Goal: Task Accomplishment & Management: Manage account settings

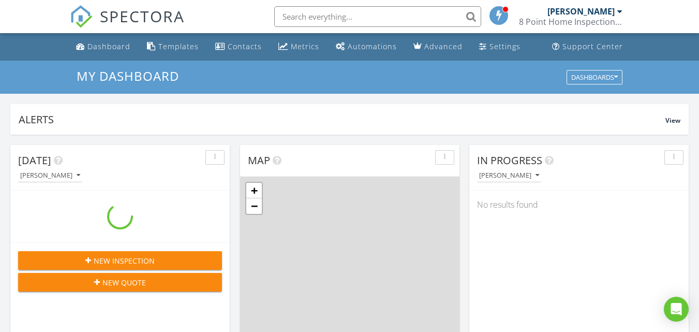
scroll to position [958, 715]
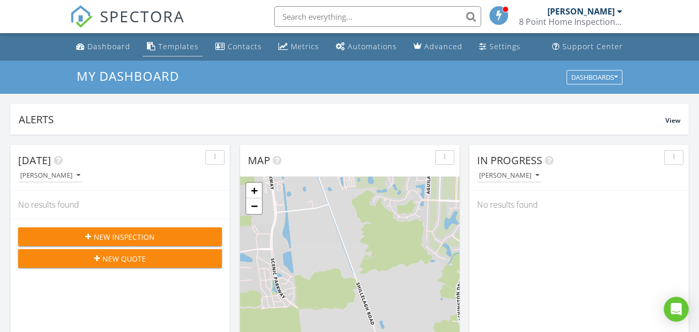
click at [172, 43] on div "Templates" at bounding box center [178, 46] width 40 height 10
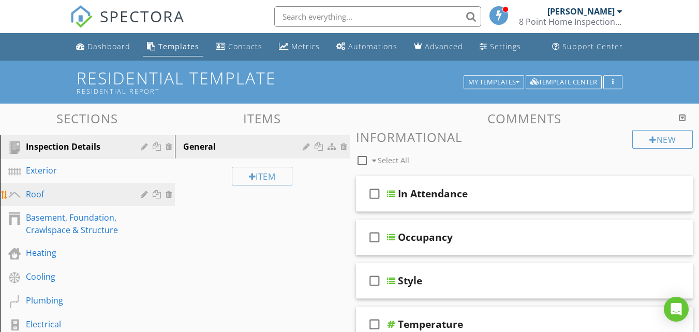
click at [74, 195] on div "Roof" at bounding box center [76, 194] width 100 height 12
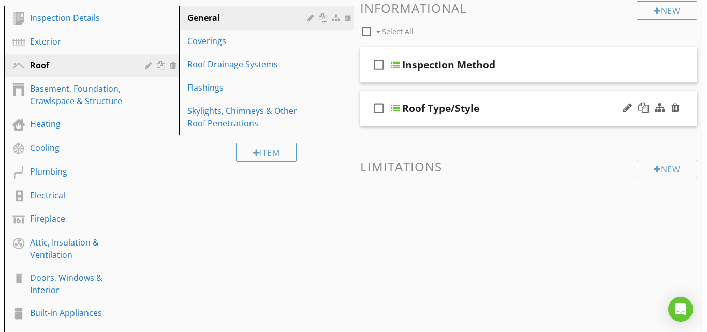
scroll to position [124, 0]
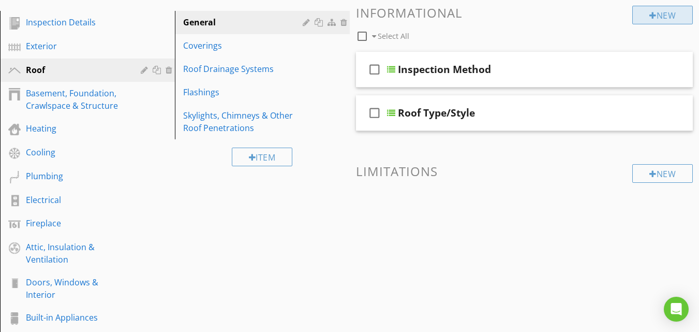
click at [657, 17] on div "New" at bounding box center [662, 15] width 61 height 19
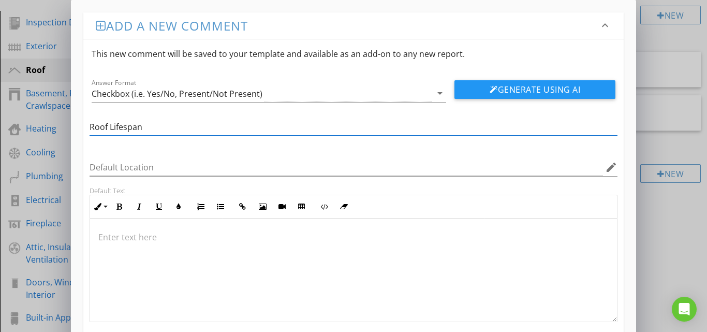
type input "Roof Lifespan"
click at [201, 247] on div at bounding box center [353, 269] width 527 height 103
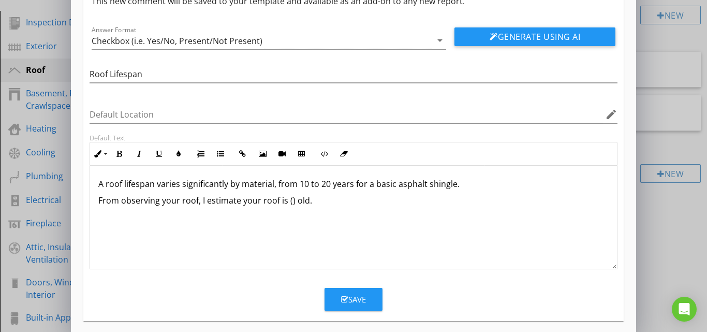
scroll to position [61, 0]
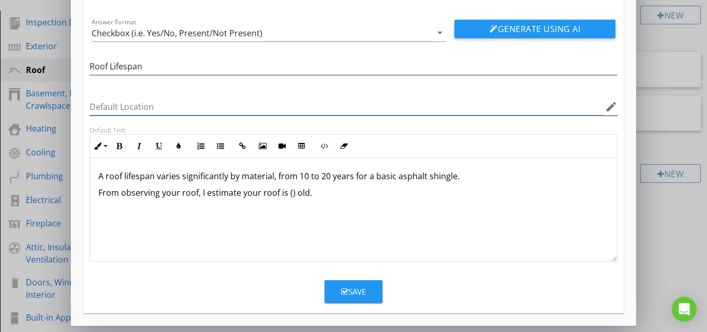
click at [510, 107] on input "Default Location" at bounding box center [347, 106] width 514 height 17
click at [364, 291] on div "Save" at bounding box center [353, 292] width 25 height 12
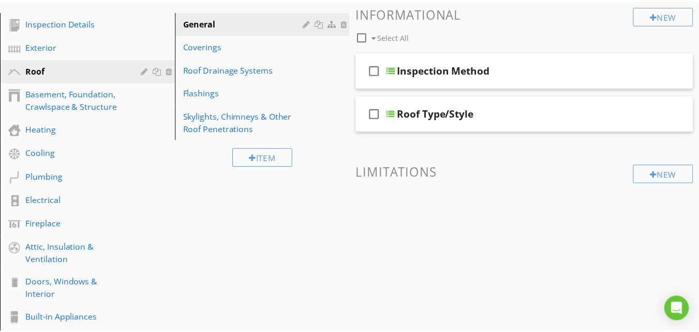
scroll to position [10, 0]
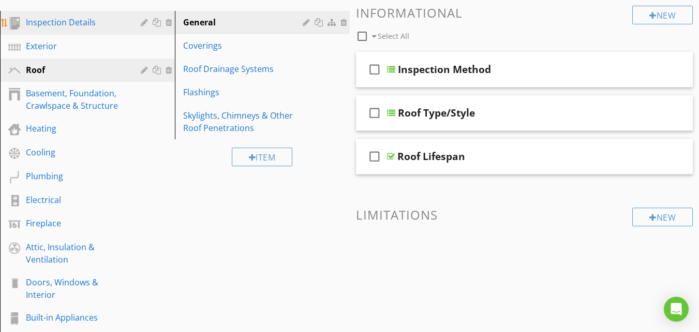
click at [71, 21] on div "Inspection Details" at bounding box center [76, 22] width 100 height 12
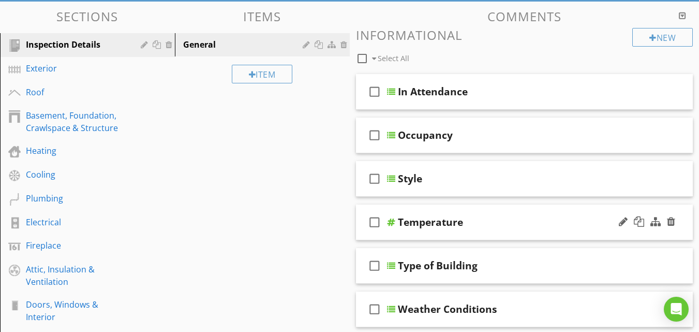
scroll to position [101, 0]
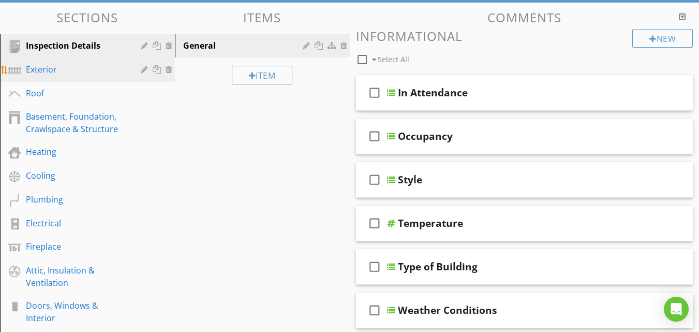
click at [78, 71] on div "Exterior" at bounding box center [76, 69] width 100 height 12
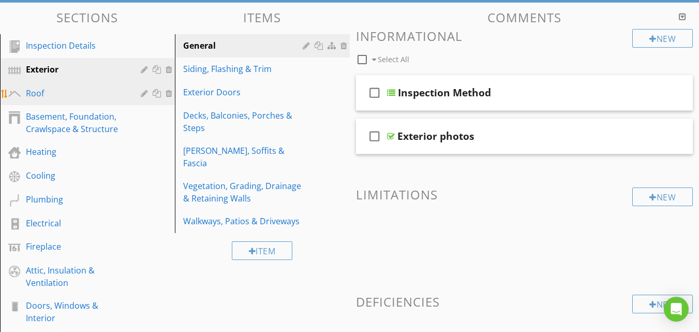
click at [86, 92] on div "Roof" at bounding box center [76, 93] width 100 height 12
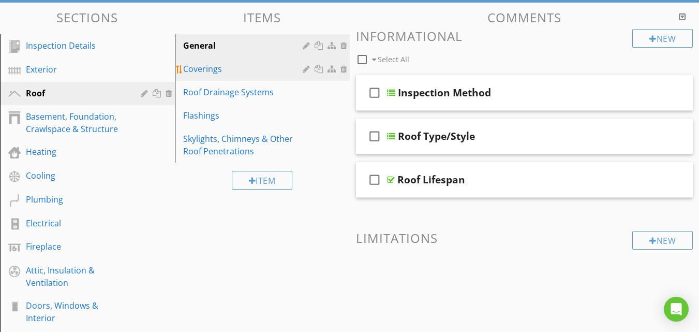
click at [219, 68] on div "Coverings" at bounding box center [244, 69] width 123 height 12
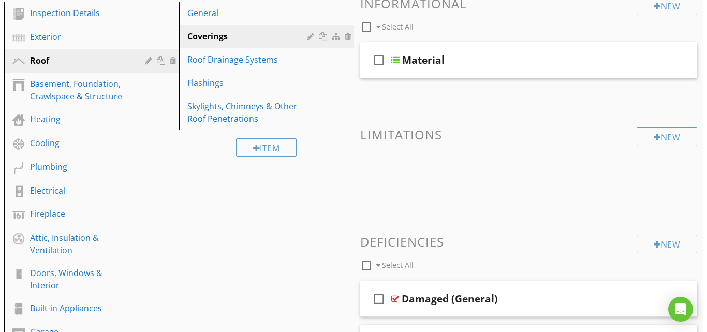
scroll to position [111, 0]
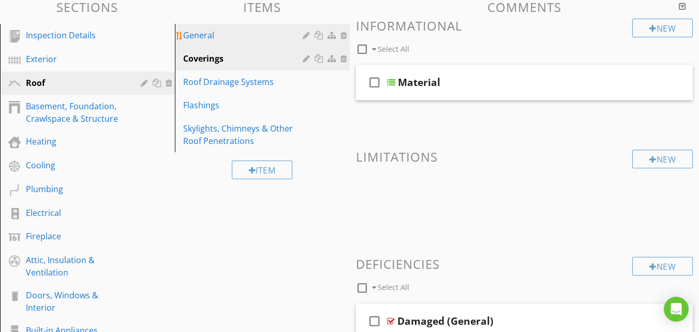
click at [208, 36] on div "General" at bounding box center [244, 35] width 123 height 12
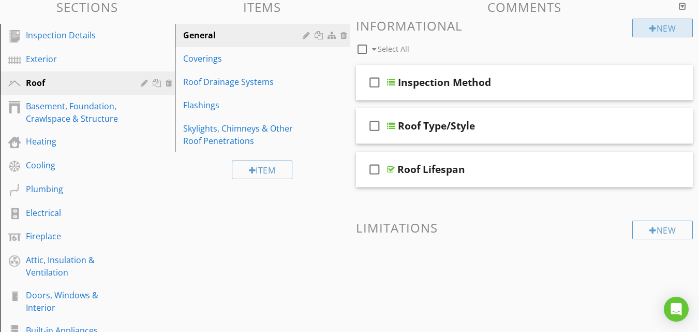
click at [667, 31] on div "New" at bounding box center [662, 28] width 61 height 19
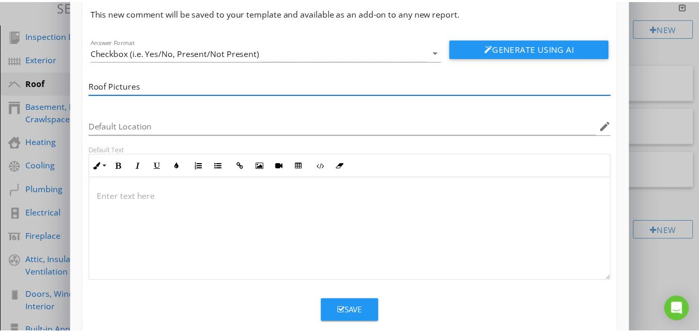
scroll to position [60, 0]
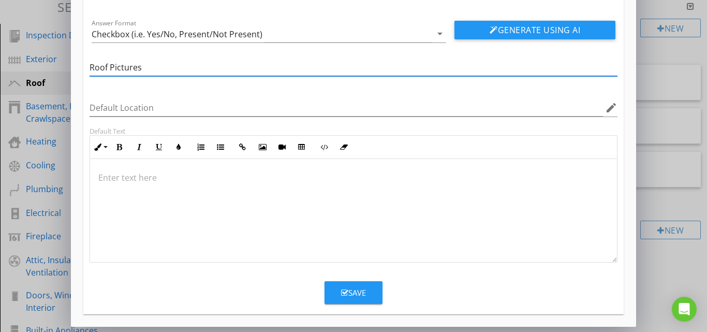
type input "Roof Pictures"
click at [366, 284] on button "Save" at bounding box center [353, 292] width 58 height 23
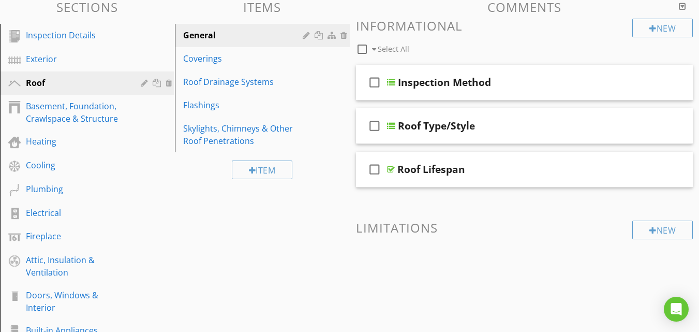
scroll to position [10, 0]
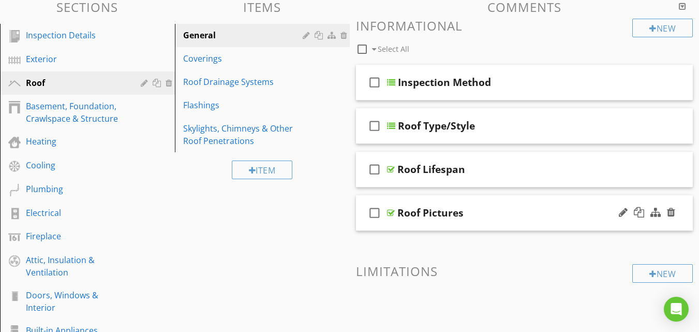
click at [503, 213] on div "Roof Pictures" at bounding box center [516, 212] width 238 height 12
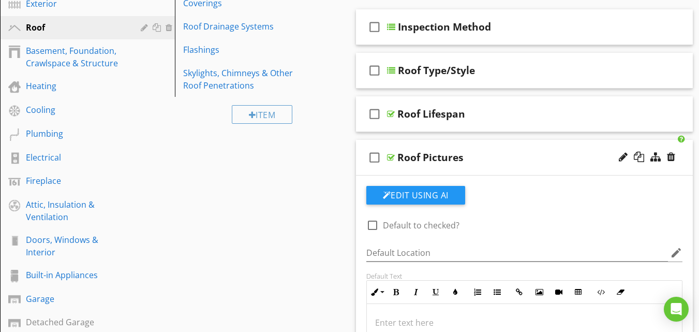
scroll to position [165, 0]
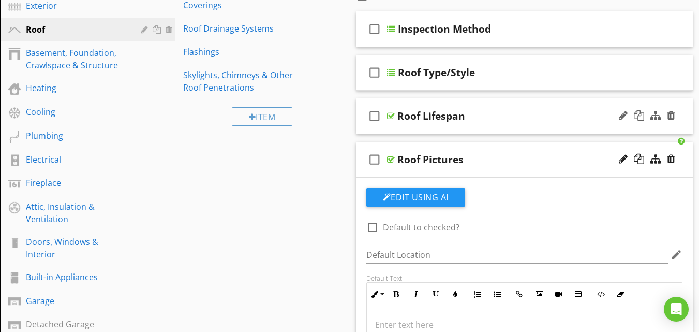
click at [523, 114] on div "Roof Lifespan" at bounding box center [516, 116] width 238 height 12
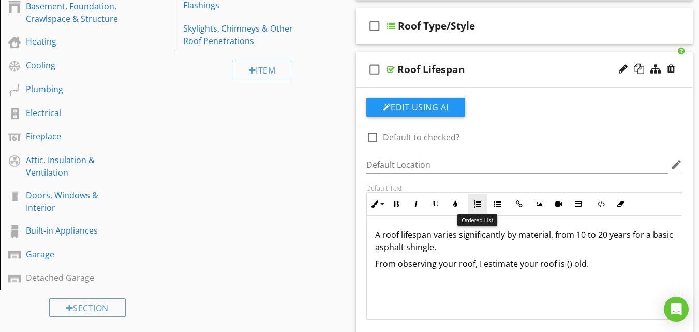
scroll to position [217, 0]
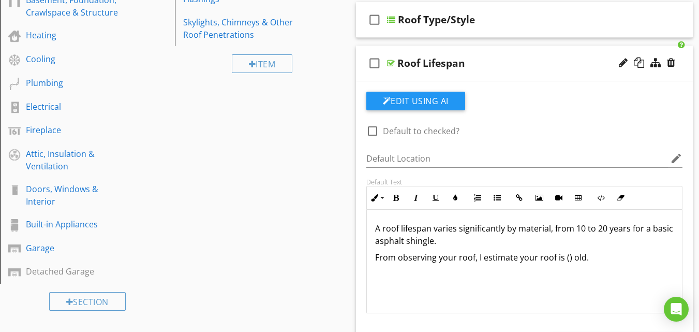
click at [464, 242] on p "A roof lifespan varies significantly by material, from 10 to 20 years for a bas…" at bounding box center [524, 234] width 299 height 25
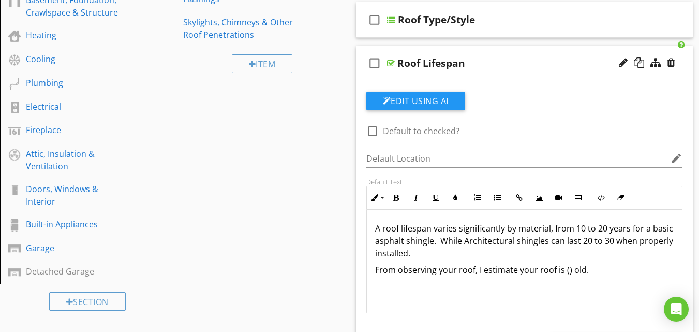
drag, startPoint x: 376, startPoint y: 229, endPoint x: 596, endPoint y: 266, distance: 223.6
click at [603, 266] on div "A roof lifespan varies significantly by material, from 10 to 20 years for a bas…" at bounding box center [525, 261] width 316 height 103
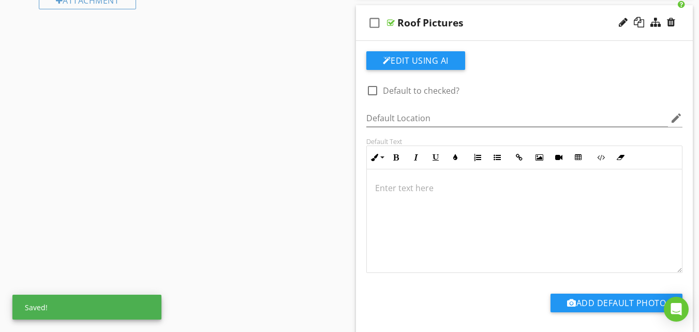
scroll to position [612, 0]
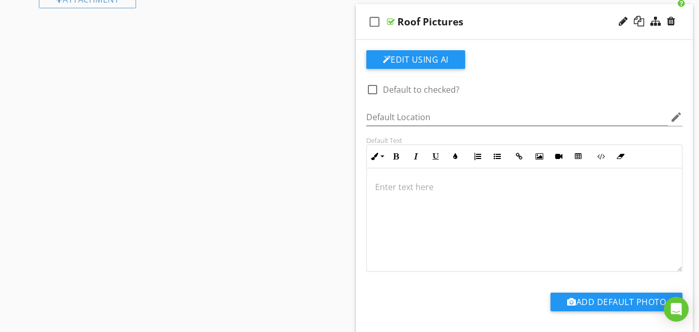
click at [426, 181] on p at bounding box center [524, 187] width 299 height 12
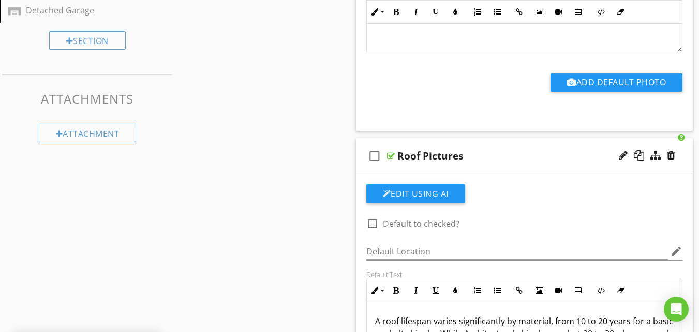
scroll to position [476, 0]
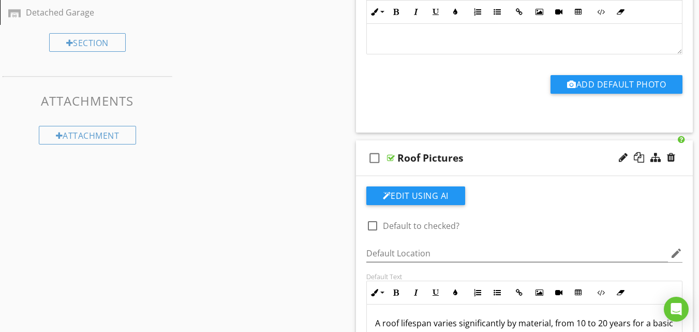
click at [547, 150] on div "check_box_outline_blank Roof Pictures" at bounding box center [524, 158] width 337 height 36
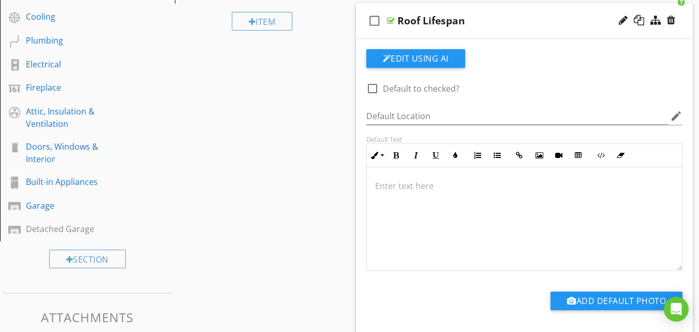
scroll to position [252, 0]
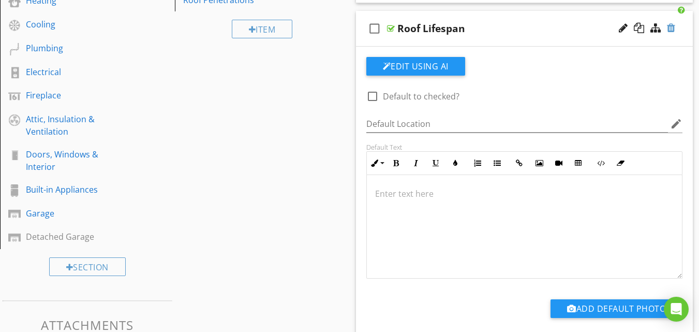
click at [669, 29] on div at bounding box center [671, 28] width 8 height 10
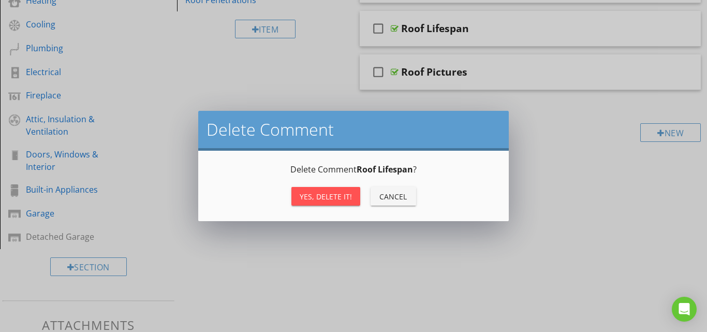
click at [320, 196] on div "Yes, Delete it!" at bounding box center [326, 196] width 52 height 11
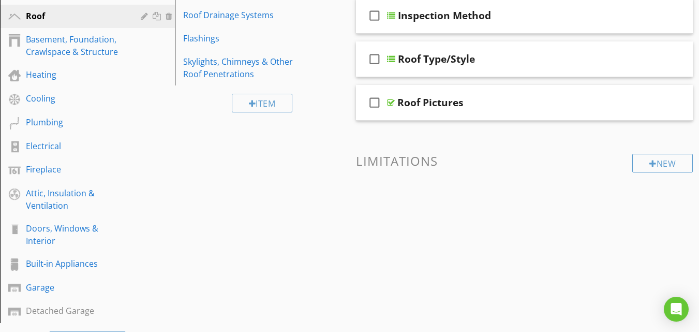
scroll to position [175, 0]
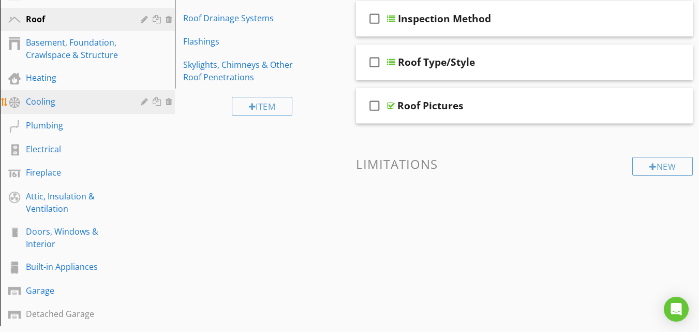
click at [51, 106] on div "Cooling" at bounding box center [76, 101] width 100 height 12
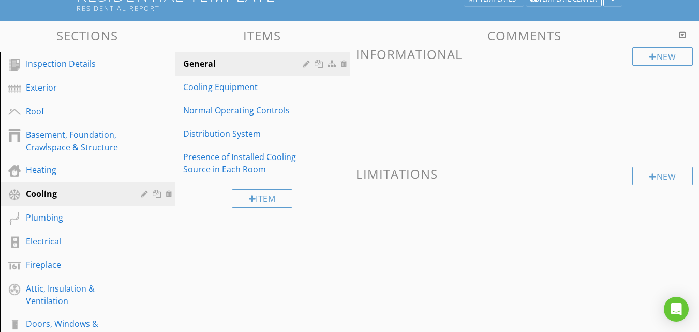
scroll to position [82, 0]
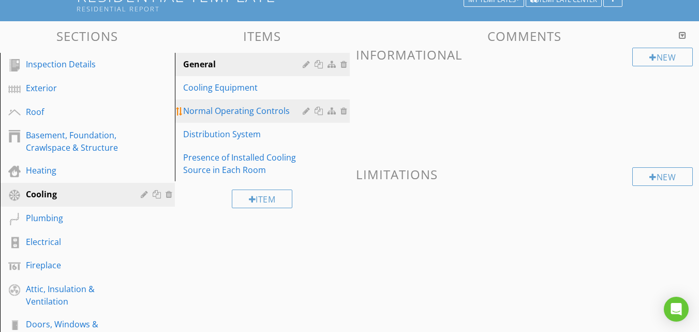
click at [243, 112] on div "Normal Operating Controls" at bounding box center [244, 111] width 123 height 12
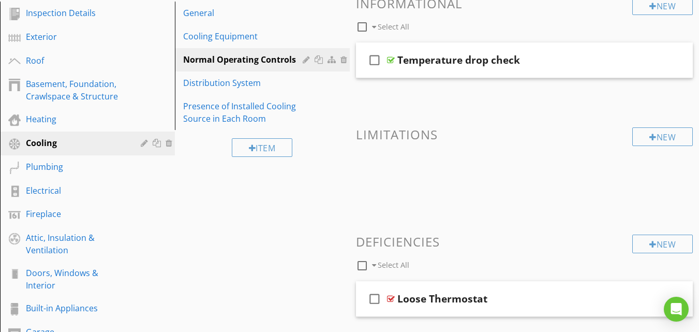
scroll to position [129, 0]
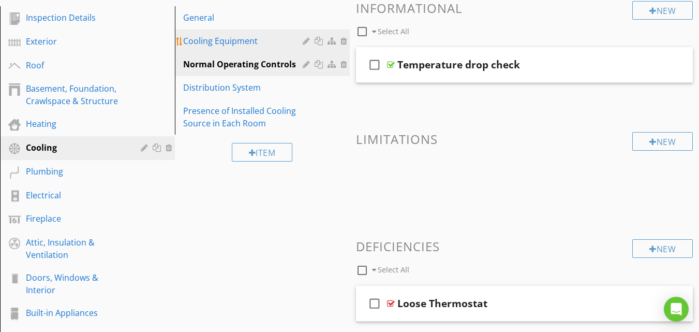
click at [254, 44] on div "Cooling Equipment" at bounding box center [244, 41] width 123 height 12
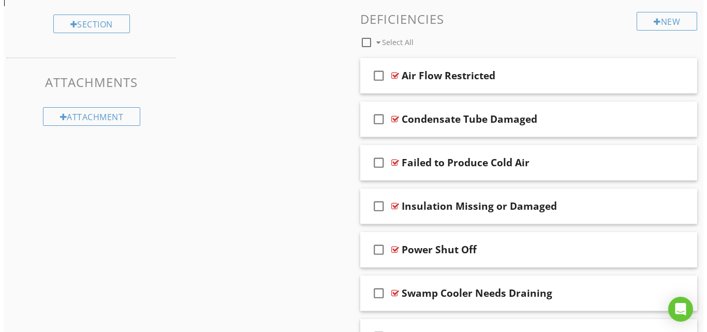
scroll to position [485, 0]
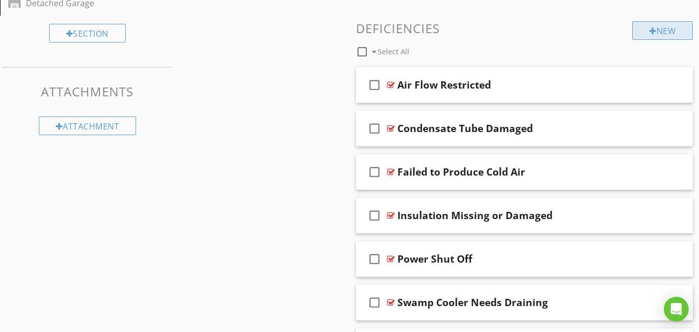
click at [658, 32] on div "New" at bounding box center [662, 30] width 61 height 19
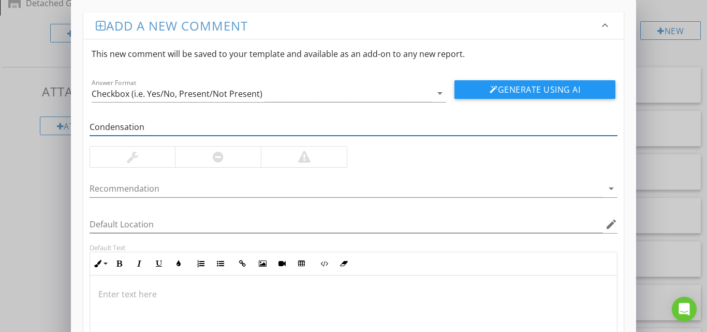
click at [166, 127] on input "Condensation" at bounding box center [354, 127] width 528 height 17
type input "Condensation Tube to short"
click at [225, 161] on div at bounding box center [218, 156] width 86 height 21
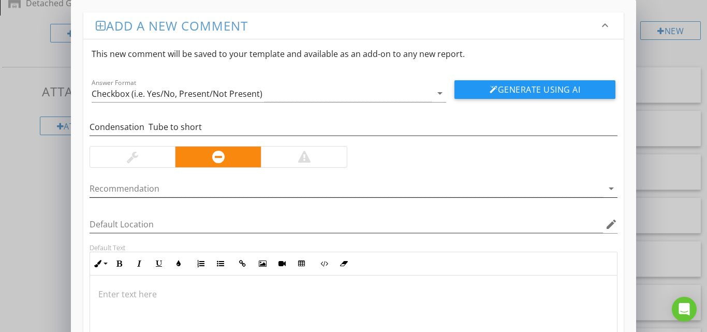
click at [198, 189] on div at bounding box center [347, 188] width 514 height 17
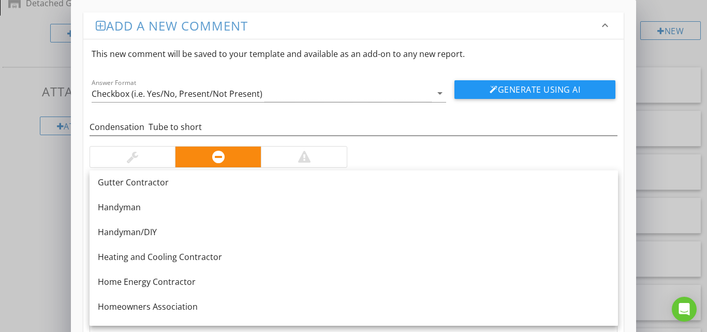
scroll to position [667, 0]
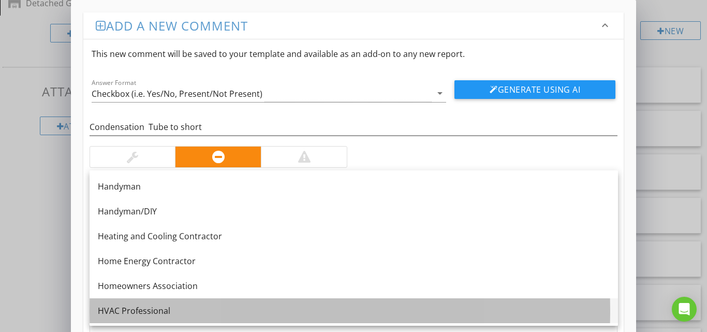
click at [139, 312] on div "HVAC Professional" at bounding box center [354, 310] width 512 height 12
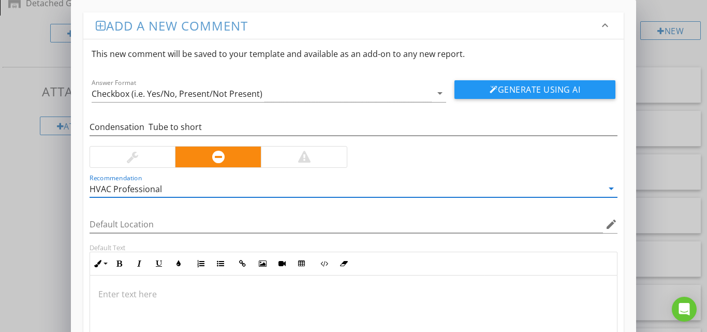
click at [136, 293] on p at bounding box center [353, 294] width 511 height 12
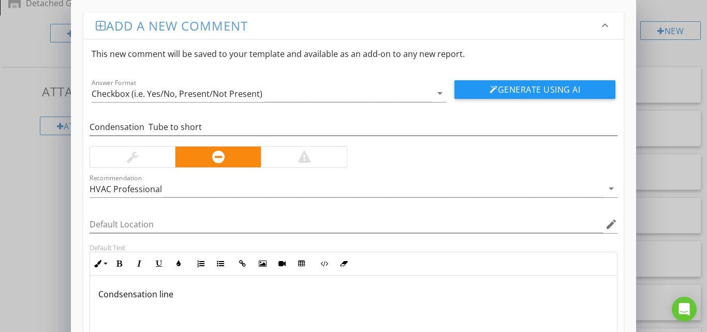
click at [124, 295] on p "Condsensation line" at bounding box center [353, 294] width 511 height 12
click at [183, 298] on p "Condensation line" at bounding box center [353, 294] width 511 height 12
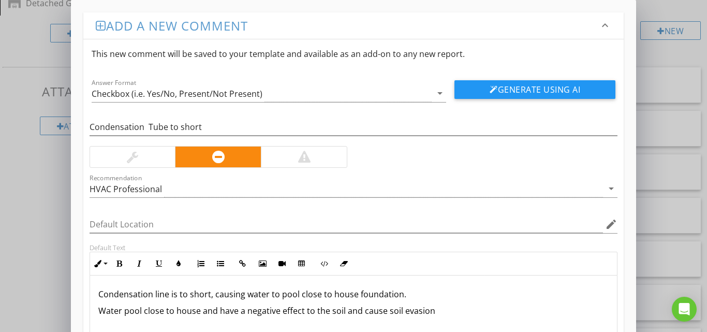
click at [404, 295] on p "Condensation line is to short, causing water to pool close to house foundation." at bounding box center [353, 294] width 511 height 12
click at [153, 293] on p "Condensation line is to short, causing water to pool close to house foundation." at bounding box center [353, 294] width 511 height 12
click at [433, 313] on p "Water pool close to house and have a negative effect to the soil and cause soil…" at bounding box center [353, 310] width 511 height 12
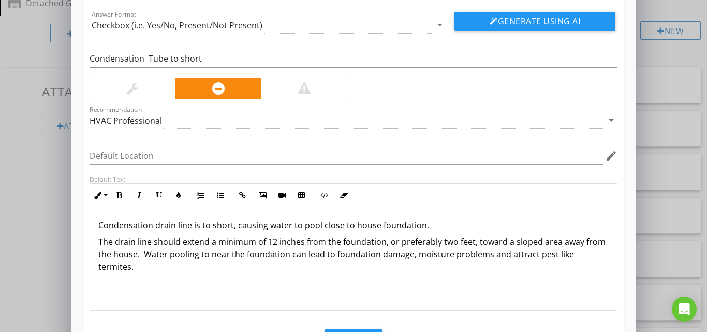
scroll to position [70, 0]
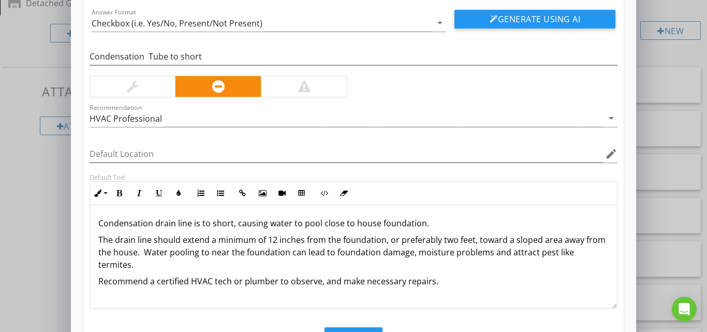
click at [207, 252] on p "The drain line should extend a minimum of 12 inches from the foundation, or pre…" at bounding box center [353, 251] width 511 height 37
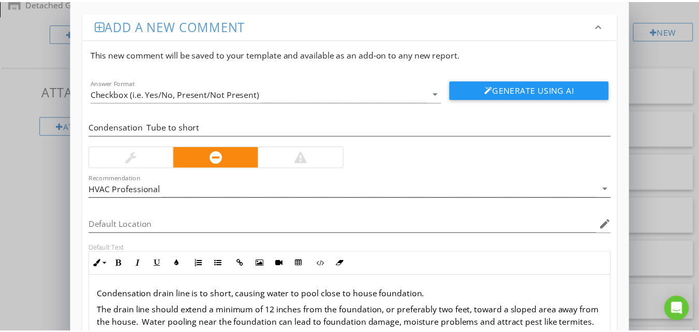
scroll to position [117, 0]
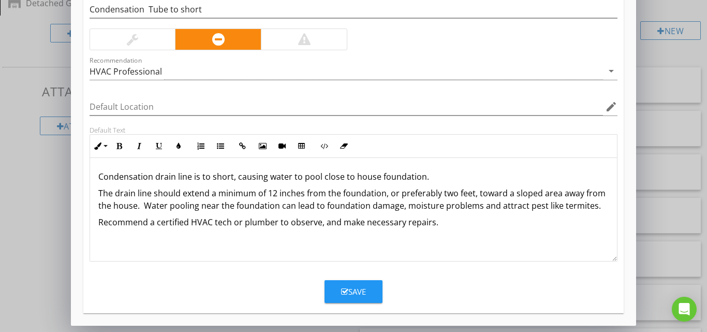
click at [357, 293] on div "Save" at bounding box center [353, 292] width 25 height 12
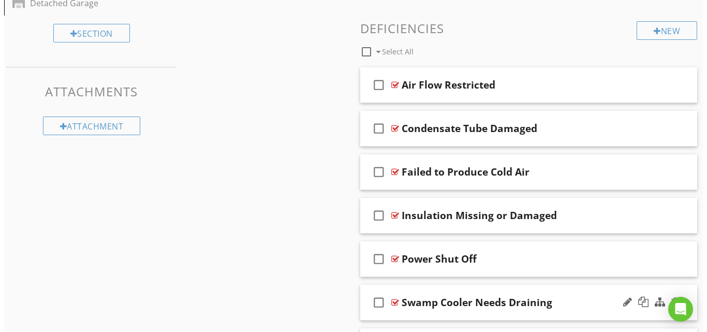
scroll to position [480, 0]
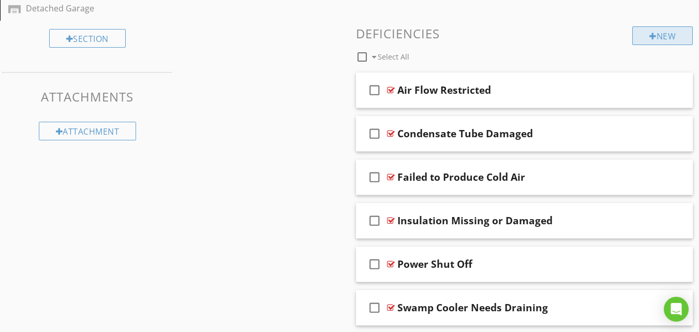
click at [656, 31] on div "New" at bounding box center [662, 35] width 61 height 19
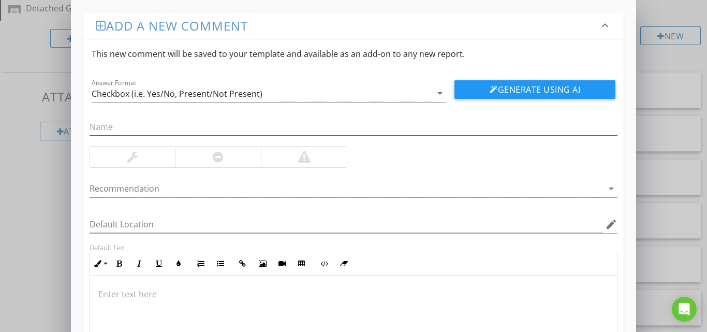
click at [144, 122] on input "text" at bounding box center [354, 127] width 528 height 17
type input "l"
type input "Loose AC conduit"
click at [124, 187] on div at bounding box center [347, 188] width 514 height 17
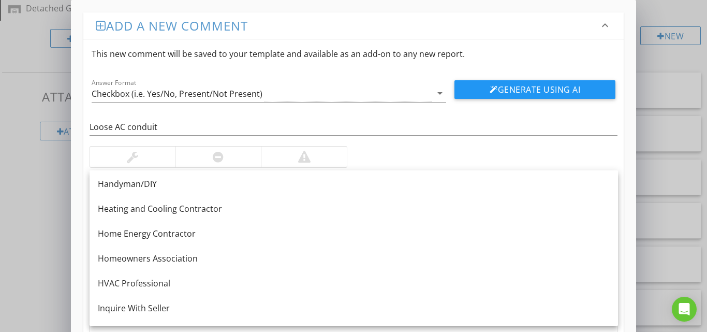
scroll to position [695, 0]
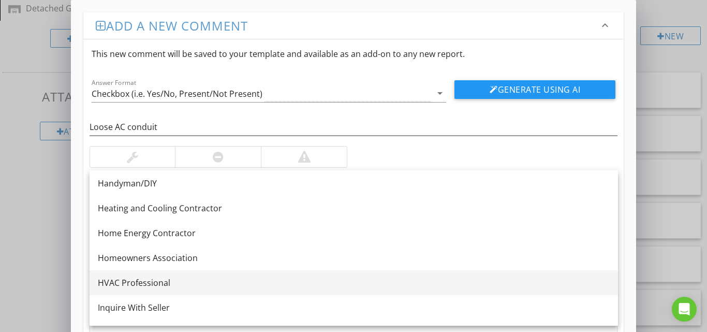
click at [119, 283] on div "HVAC Professional" at bounding box center [354, 282] width 512 height 12
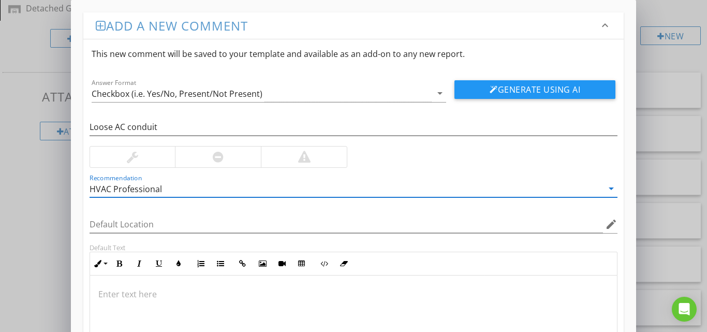
click at [119, 294] on p at bounding box center [353, 294] width 511 height 12
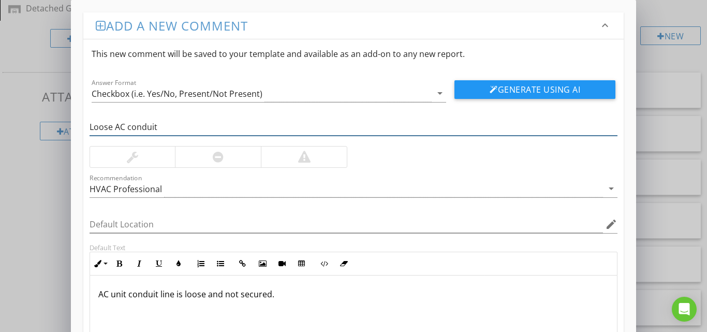
click at [112, 127] on input "Loose AC conduit" at bounding box center [354, 127] width 528 height 17
click at [216, 127] on input "Loose/ not secured AC conduit" at bounding box center [354, 127] width 528 height 17
click at [119, 127] on input "Loose/ not secured AC conduit Line" at bounding box center [354, 127] width 528 height 17
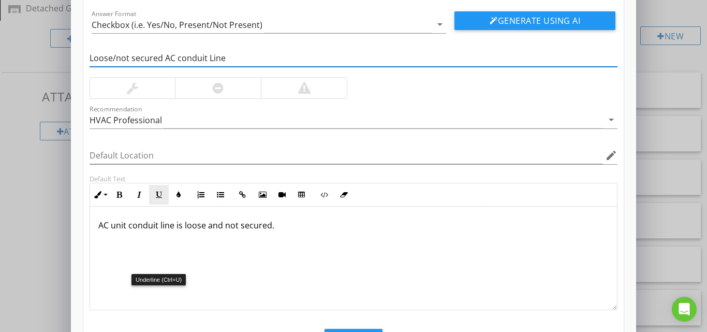
scroll to position [74, 0]
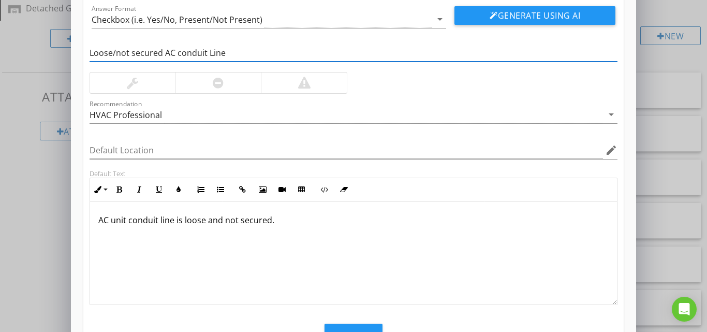
type input "Loose/not secured AC conduit Line"
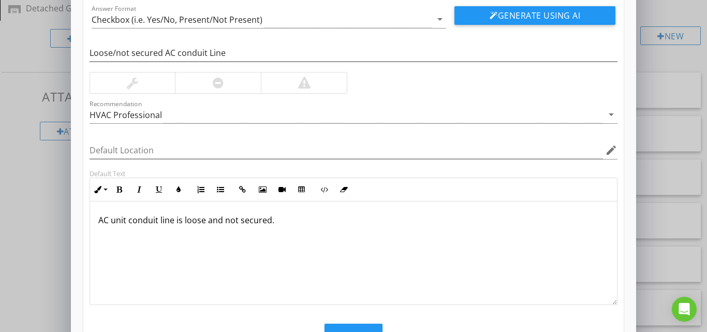
click at [109, 240] on div "AC unit conduit line is loose and not secured." at bounding box center [353, 252] width 527 height 103
click at [284, 221] on p "AC unit conduit line is loose and not secured." at bounding box center [353, 220] width 511 height 12
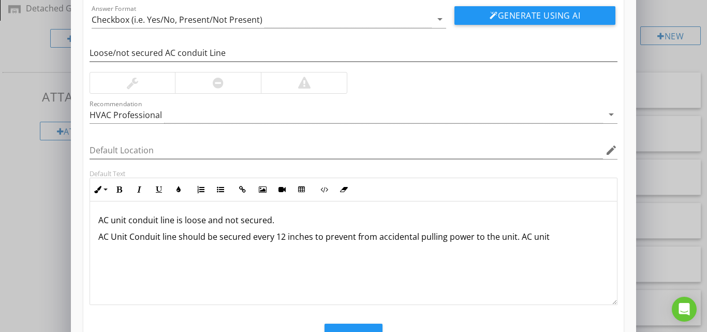
click at [272, 237] on p "AC Unit Conduit line should be secured every 12 inches to prevent from accident…" at bounding box center [353, 236] width 511 height 12
click at [289, 237] on p "AC Unit Conduit line should be secured 12 inches to prevent from accidental pul…" at bounding box center [353, 236] width 511 height 12
click at [135, 247] on p "AC Unit Conduit line should be secured 12 inches from the electrical box to pre…" at bounding box center [353, 242] width 511 height 25
click at [440, 237] on p "AC Unit Conduit line should be secured 12 inches from the electrical box to pre…" at bounding box center [353, 242] width 511 height 25
click at [521, 239] on p "AC Unit Conduit line should be secured 12 inches from the electrical box to pre…" at bounding box center [353, 242] width 511 height 25
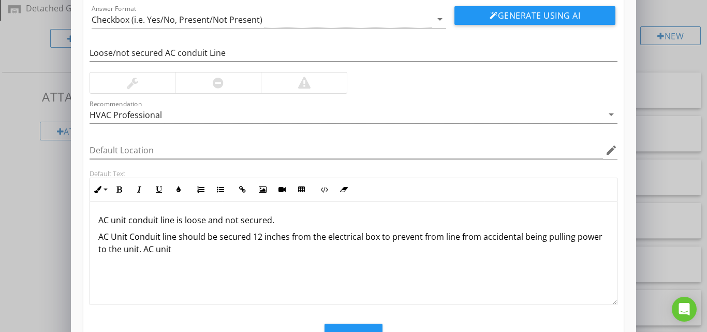
click at [175, 254] on p "AC Unit Conduit line should be secured 12 inches from the electrical box to pre…" at bounding box center [353, 242] width 511 height 25
click at [215, 249] on p "AC Unit Conduit line should be secured 12 inches from the electrical box to pre…" at bounding box center [353, 242] width 511 height 25
click at [341, 247] on p "AC Unit Conduit line should be secured 12 inches from the electrical box to pre…" at bounding box center [353, 242] width 511 height 25
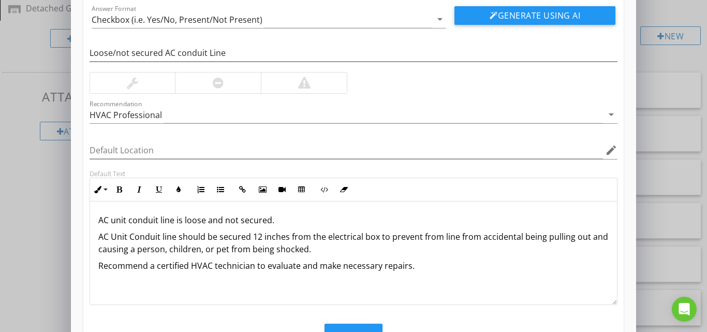
click at [331, 252] on p "AC Unit Conduit line should be secured 12 inches from the electrical box to pre…" at bounding box center [353, 242] width 511 height 25
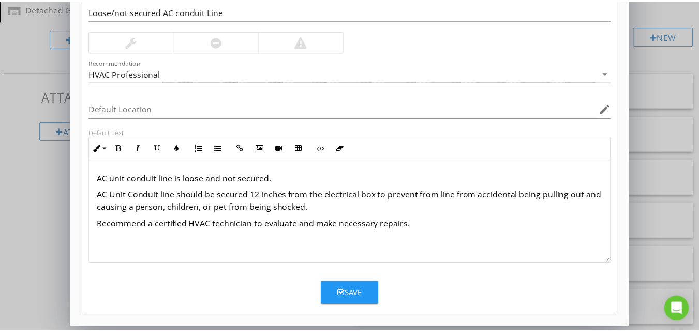
scroll to position [117, 0]
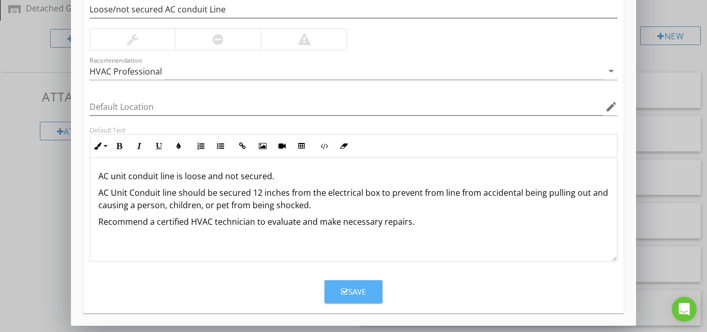
click at [350, 290] on div "Save" at bounding box center [353, 292] width 25 height 12
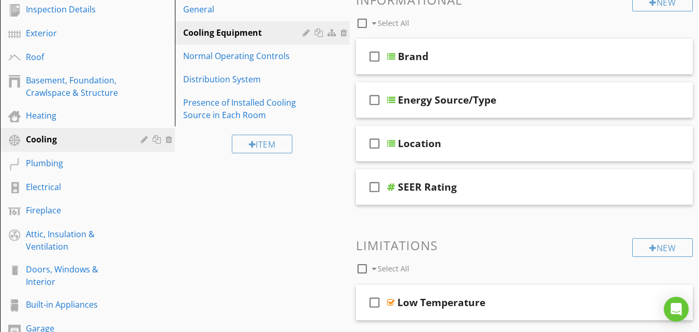
scroll to position [199, 0]
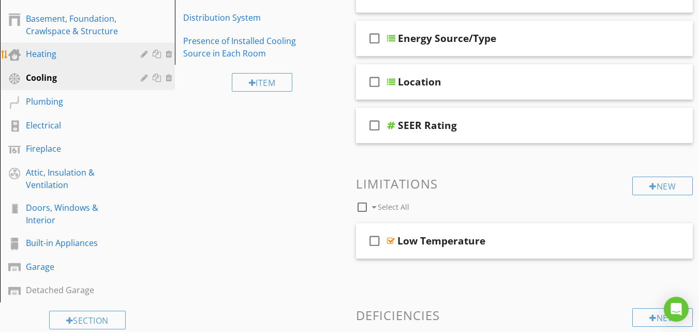
click at [53, 52] on div "Heating" at bounding box center [76, 54] width 100 height 12
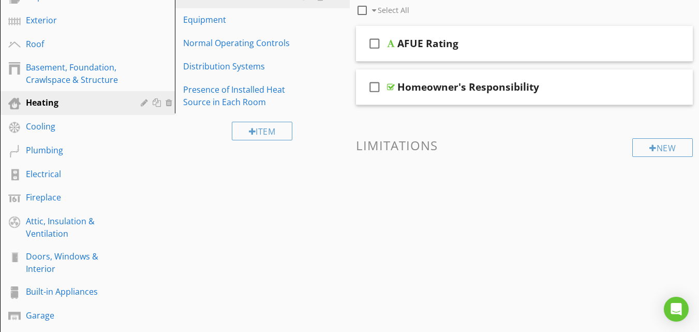
scroll to position [142, 0]
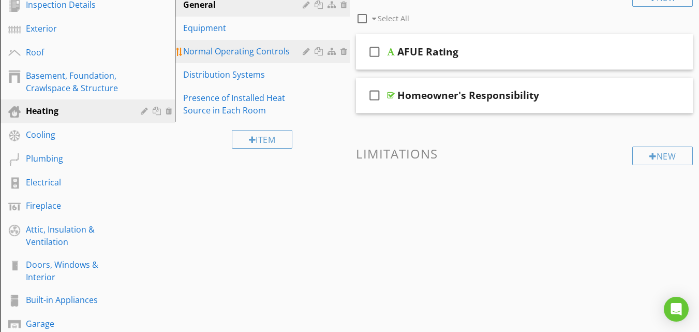
click at [230, 53] on div "Normal Operating Controls" at bounding box center [244, 51] width 123 height 12
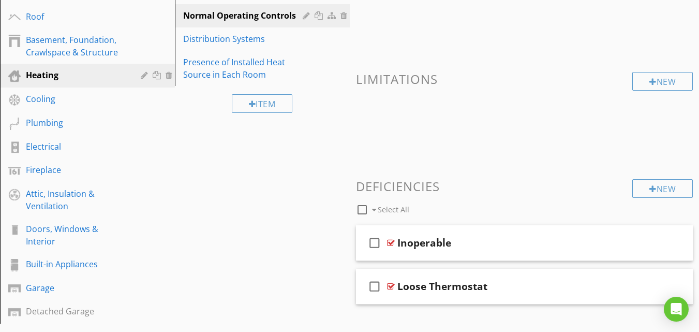
scroll to position [159, 0]
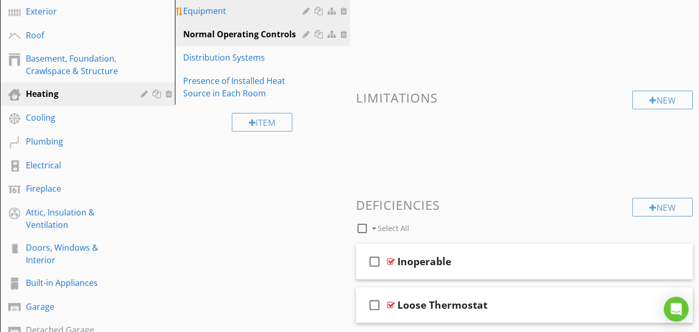
click at [243, 15] on div "Equipment" at bounding box center [244, 11] width 123 height 12
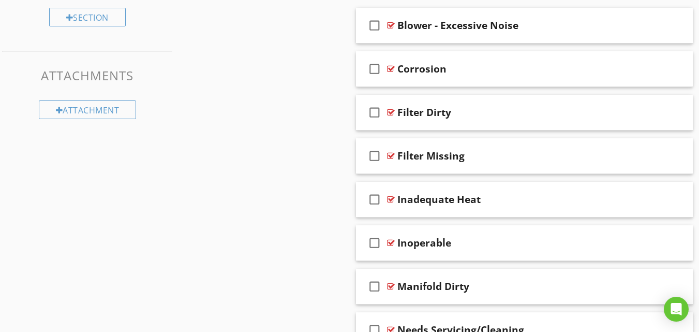
scroll to position [504, 0]
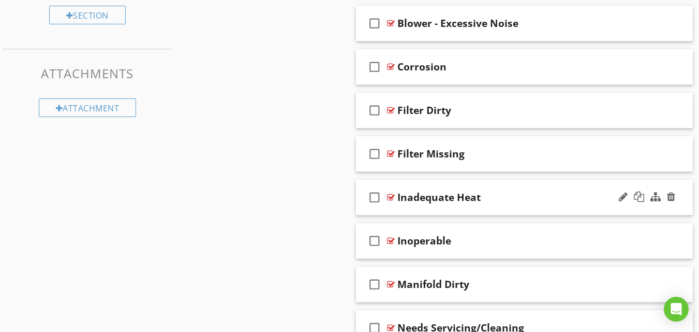
click at [543, 192] on div "Inadequate Heat" at bounding box center [516, 197] width 238 height 12
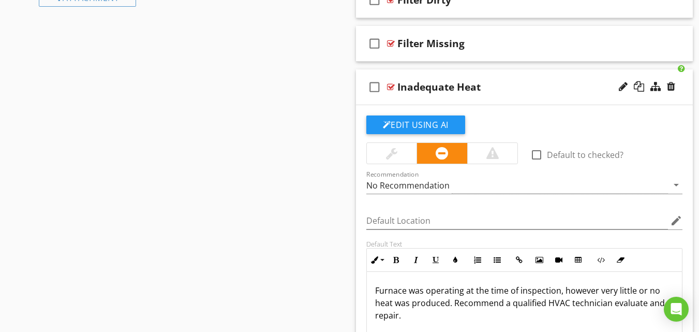
scroll to position [600, 0]
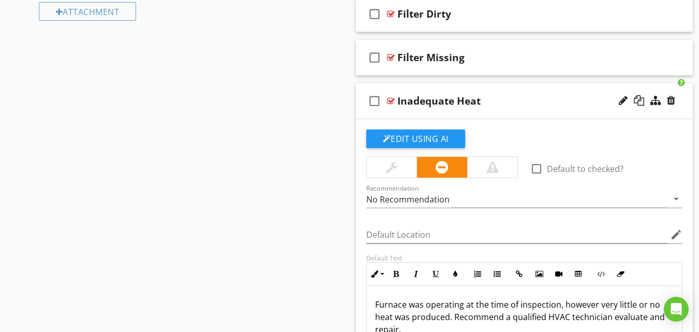
click at [555, 105] on div "Inadequate Heat" at bounding box center [516, 101] width 238 height 12
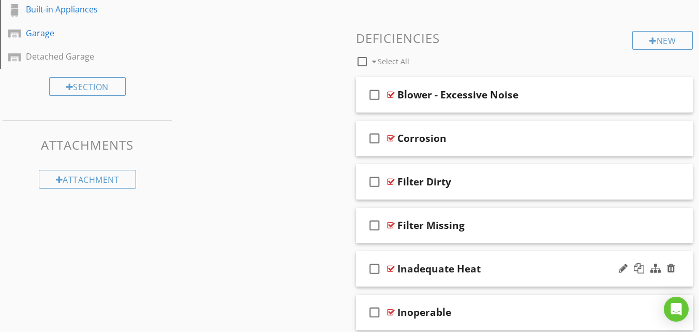
scroll to position [420, 0]
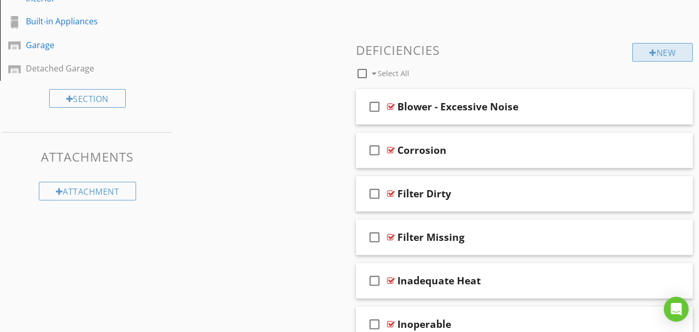
click at [661, 59] on div "New" at bounding box center [662, 52] width 61 height 19
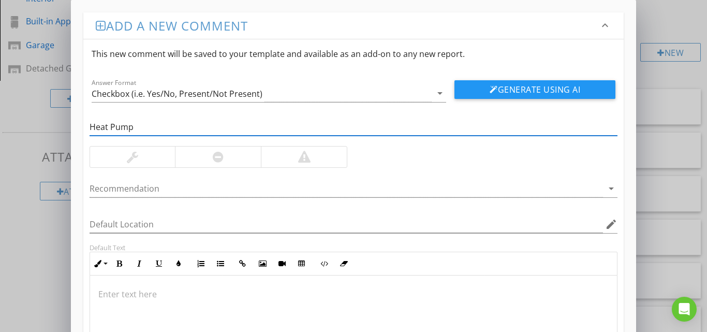
type input "Heat Pump"
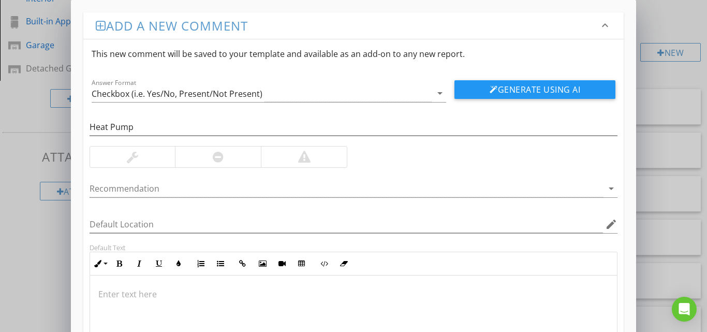
click at [224, 161] on div at bounding box center [218, 157] width 11 height 12
click at [123, 294] on p at bounding box center [353, 294] width 511 height 12
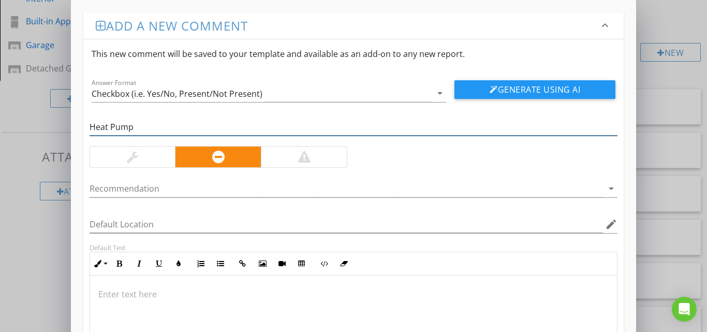
click at [141, 125] on input "Heat Pump" at bounding box center [354, 127] width 528 height 17
type input "H"
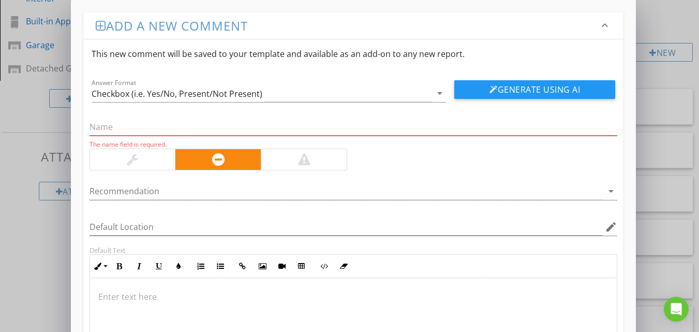
click at [648, 90] on div "Add a new comment keyboard_arrow_down This new comment will be saved to your te…" at bounding box center [349, 226] width 699 height 452
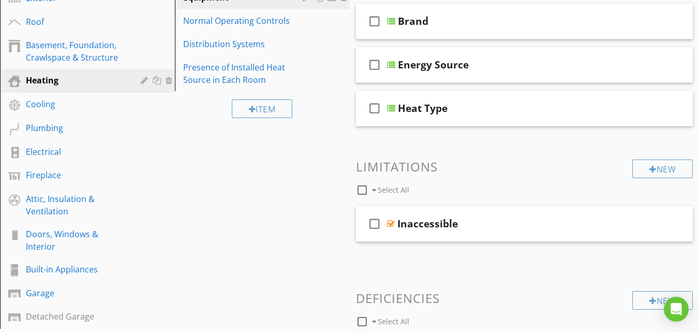
scroll to position [132, 0]
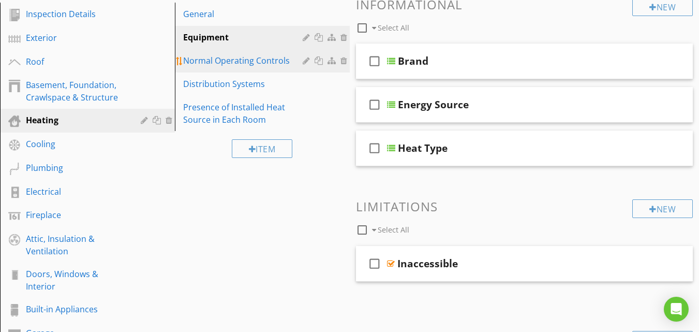
click at [260, 58] on div "Normal Operating Controls" at bounding box center [244, 60] width 123 height 12
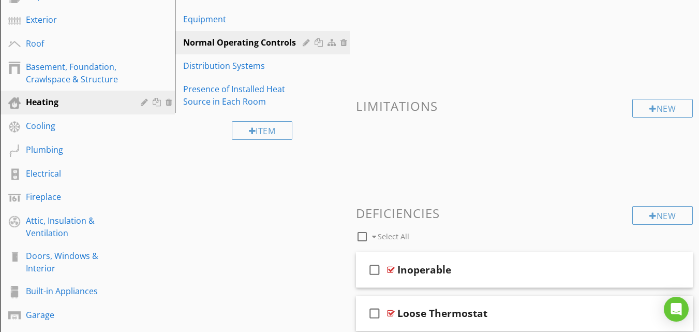
scroll to position [134, 0]
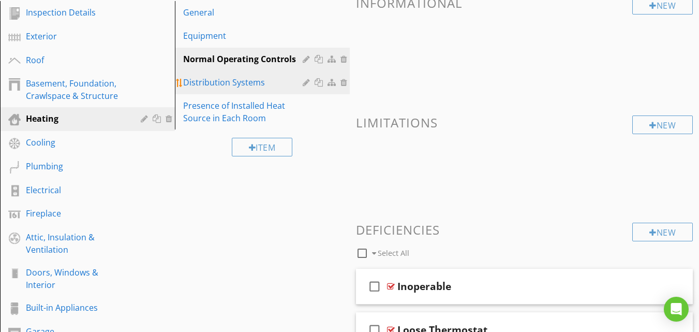
click at [235, 78] on div "Distribution Systems" at bounding box center [244, 82] width 123 height 12
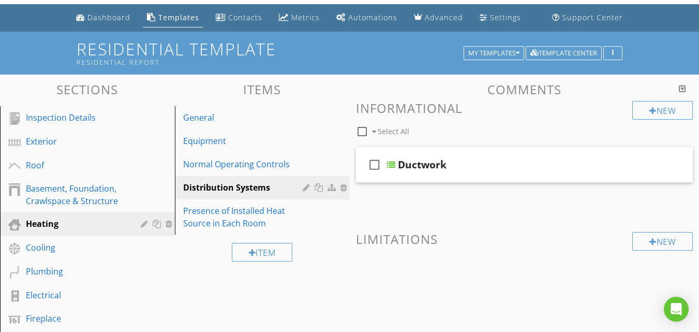
scroll to position [11, 0]
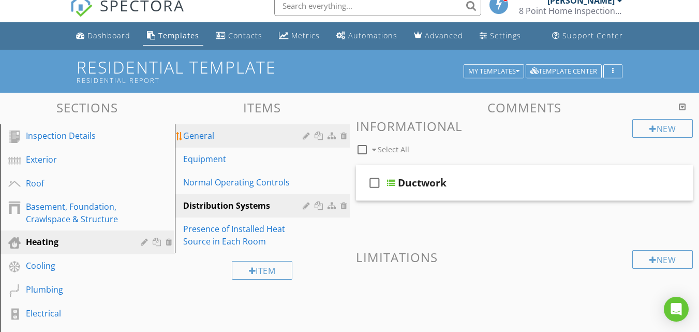
click at [211, 132] on div "General" at bounding box center [244, 135] width 123 height 12
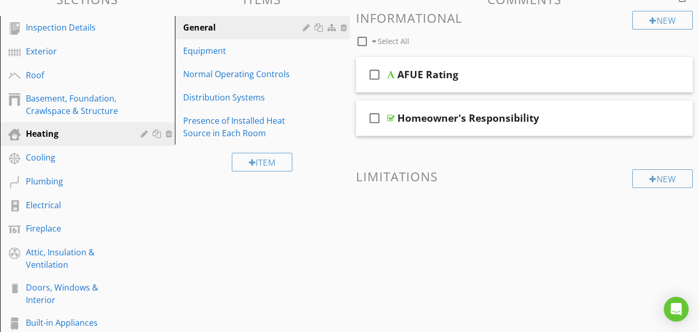
scroll to position [117, 0]
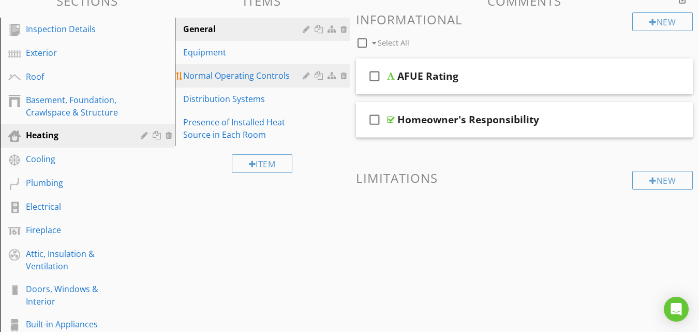
click at [249, 78] on div "Normal Operating Controls" at bounding box center [244, 75] width 123 height 12
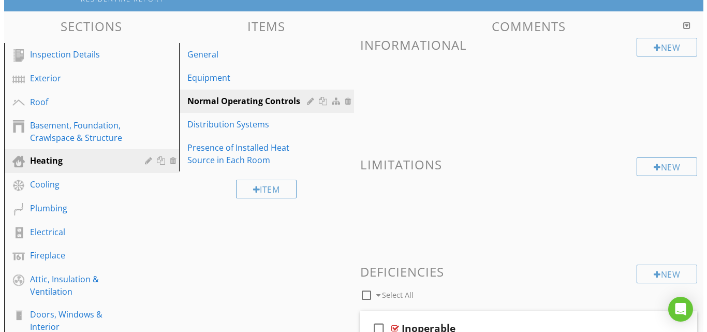
scroll to position [81, 0]
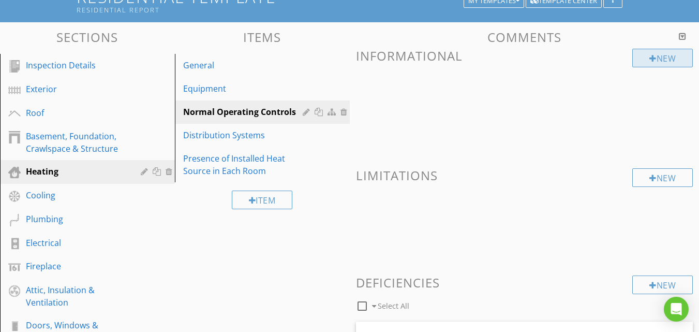
click at [665, 61] on div "New" at bounding box center [662, 58] width 61 height 19
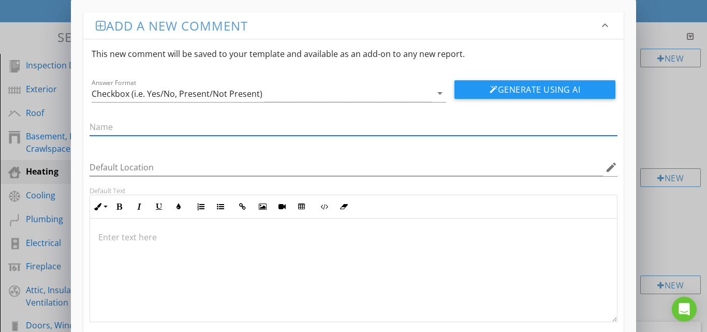
click at [274, 108] on div "Default Location edit Default Text Inline Style XLarge Large Normal Small Light…" at bounding box center [353, 212] width 541 height 220
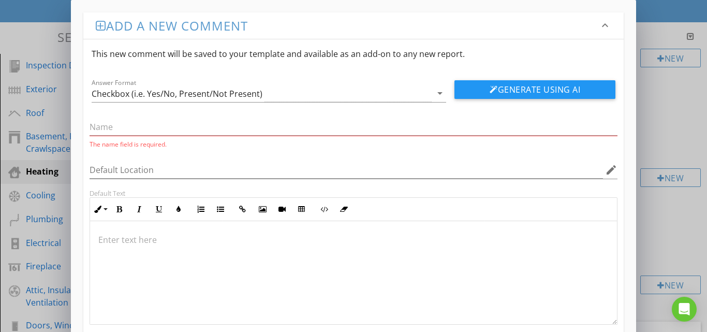
scroll to position [63, 0]
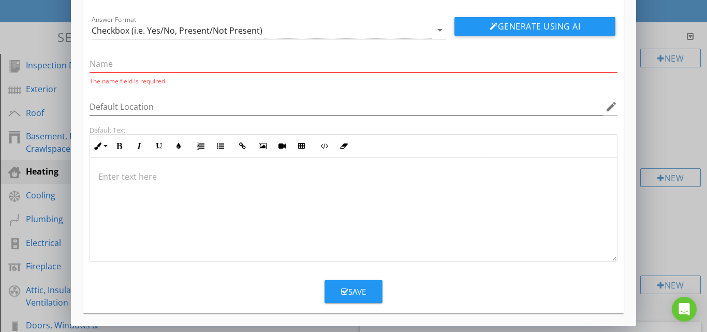
click at [126, 63] on input "text" at bounding box center [354, 63] width 528 height 17
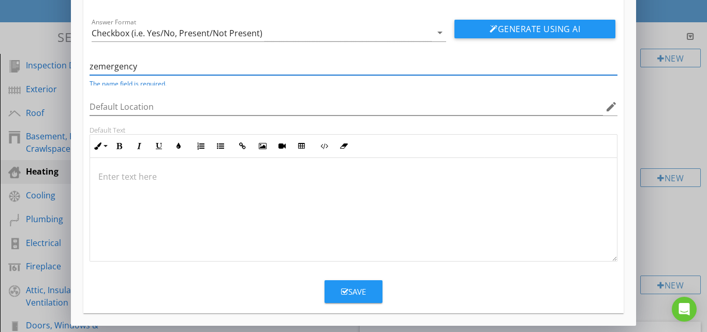
click at [112, 64] on input "zemergency" at bounding box center [354, 66] width 528 height 17
click at [166, 65] on input "zemergency" at bounding box center [354, 66] width 528 height 17
click at [250, 246] on div at bounding box center [353, 209] width 527 height 103
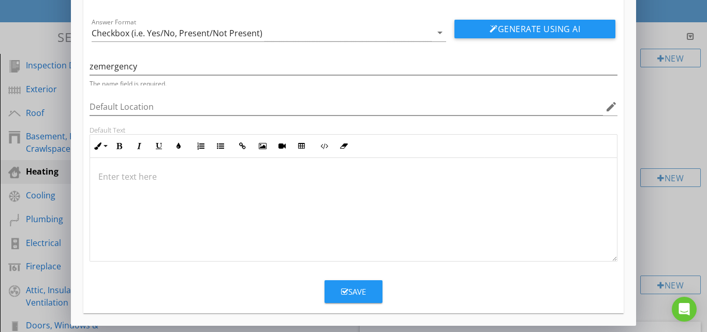
click at [289, 205] on div at bounding box center [353, 209] width 527 height 103
click at [169, 51] on div "zemergency The name field is required." at bounding box center [353, 68] width 541 height 36
click at [96, 68] on input "zemergency" at bounding box center [354, 66] width 528 height 17
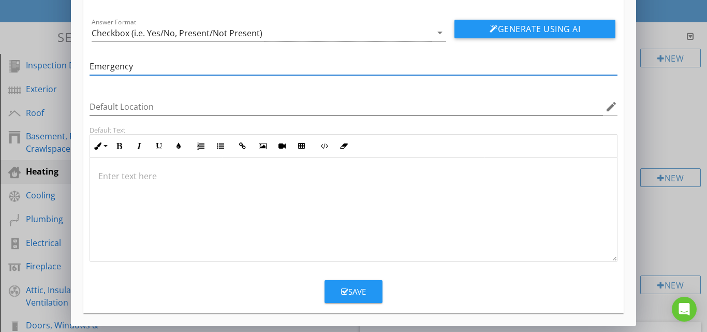
click at [145, 70] on input "Emergency" at bounding box center [354, 66] width 528 height 17
click at [185, 65] on input "Emergency Heat Strip Fuction" at bounding box center [354, 66] width 528 height 17
click at [215, 66] on input "Emergency Heat Strip Function" at bounding box center [354, 66] width 528 height 17
type input "Emergency Heat Strip Function Test"
click at [144, 177] on p at bounding box center [353, 176] width 511 height 12
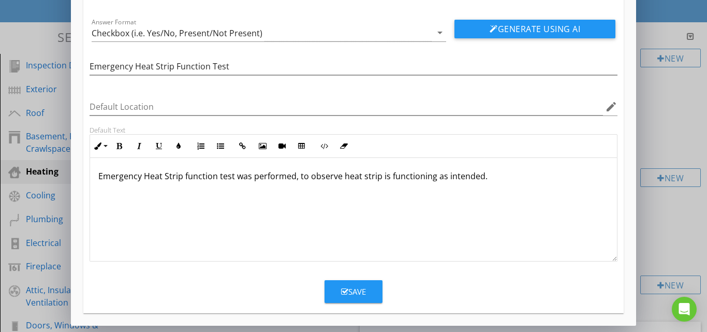
click at [350, 293] on div "Save" at bounding box center [353, 292] width 25 height 12
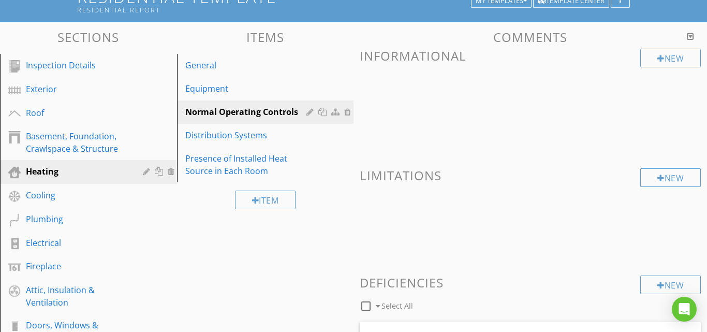
scroll to position [10, 0]
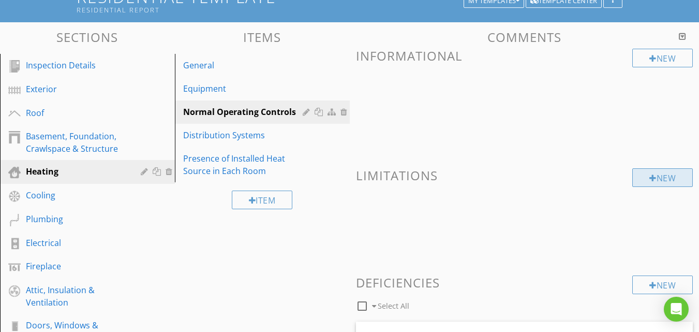
click at [669, 180] on div "New" at bounding box center [662, 177] width 61 height 19
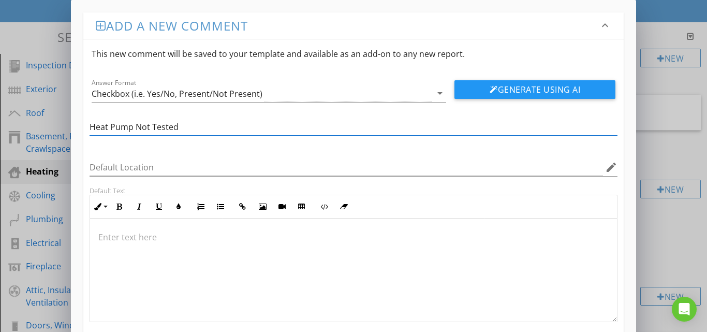
type input "Heat Pump Not Tested"
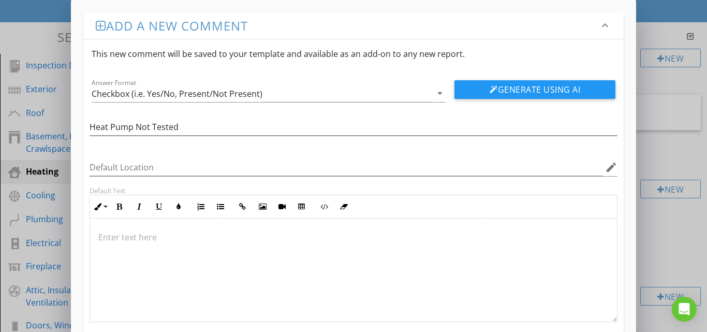
click at [128, 243] on p at bounding box center [353, 237] width 511 height 12
click at [287, 240] on p "Heat pump was not tested due to outside air tempeture" at bounding box center [353, 237] width 511 height 12
drag, startPoint x: 302, startPoint y: 242, endPoint x: 295, endPoint y: 236, distance: 8.4
click at [295, 236] on p "Heat pump was not tested due to outside air tempeture" at bounding box center [353, 237] width 511 height 12
click at [317, 240] on p "Heat pump was not tested due to outside air tempeture" at bounding box center [353, 237] width 511 height 12
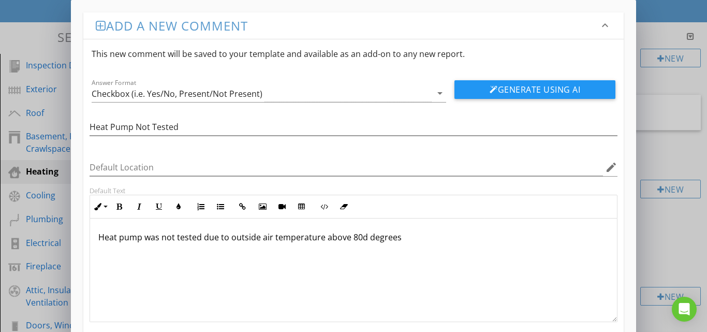
click at [362, 236] on p "Heat pump was not tested due to outside air temperature above 80d degrees" at bounding box center [353, 237] width 511 height 12
click at [395, 238] on p "Heat pump was not tested due to outside air temperature above 80 degrees" at bounding box center [353, 237] width 511 height 12
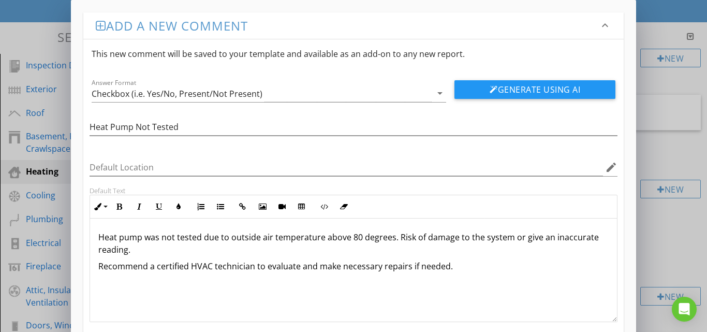
click at [519, 238] on p "Heat pump was not tested due to outside air temperature above 80 degrees. Risk …" at bounding box center [353, 243] width 511 height 25
click at [537, 237] on p "Heat pump was not tested due to outside air temperature above 80 degrees. Risk …" at bounding box center [353, 243] width 511 height 25
click at [126, 249] on p "Heat pump was not tested due to outside air temperature above 80 degrees. Risk …" at bounding box center [353, 243] width 511 height 25
click at [244, 247] on p "Heat pump was not tested due to outside air temperature above 80 degrees. Risk …" at bounding box center [353, 243] width 511 height 25
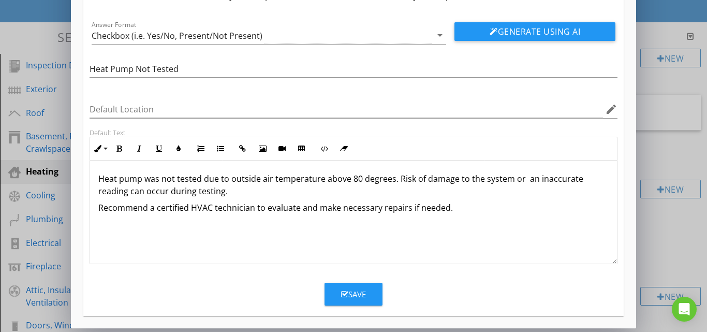
scroll to position [61, 0]
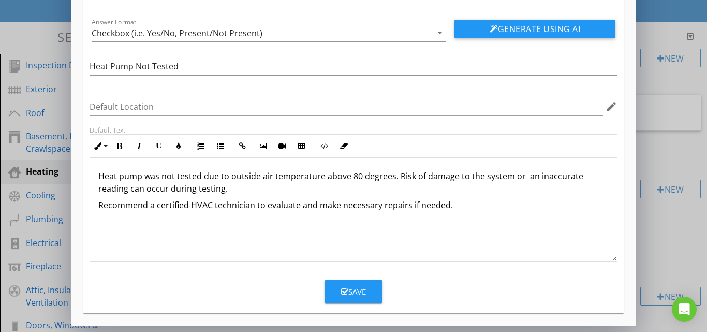
click at [343, 293] on icon "button" at bounding box center [344, 292] width 7 height 8
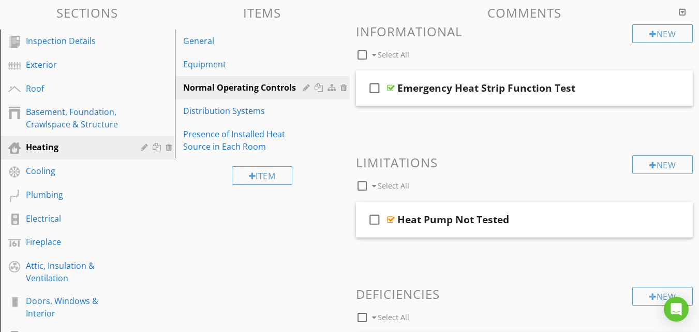
scroll to position [105, 0]
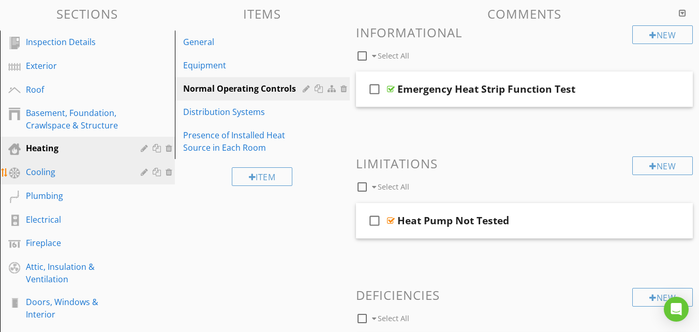
click at [64, 168] on div "Cooling" at bounding box center [76, 172] width 100 height 12
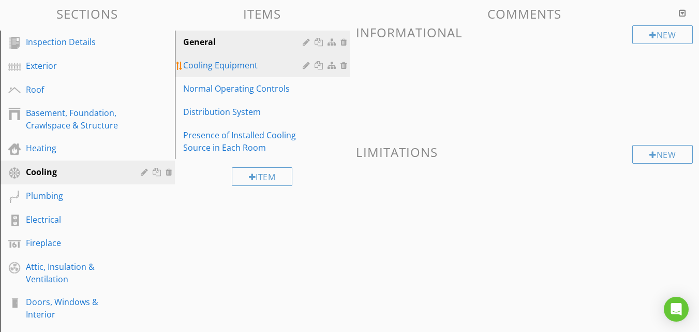
click at [242, 59] on div "Cooling Equipment" at bounding box center [244, 65] width 123 height 12
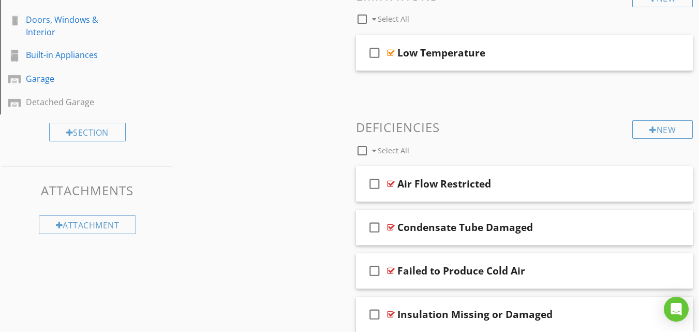
scroll to position [351, 0]
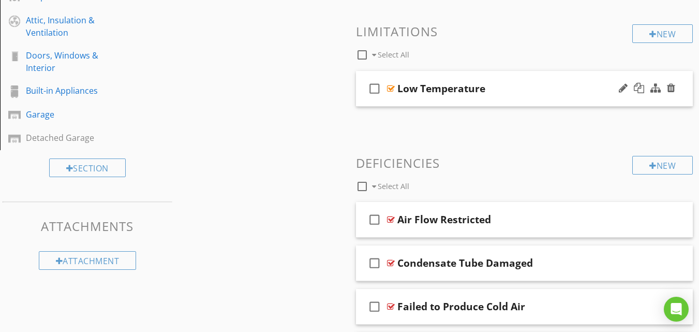
click at [554, 92] on div "Low Temperature" at bounding box center [516, 88] width 238 height 12
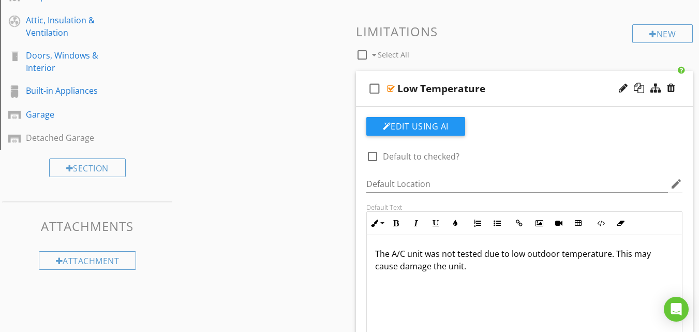
click at [542, 86] on div "Low Temperature" at bounding box center [516, 88] width 238 height 12
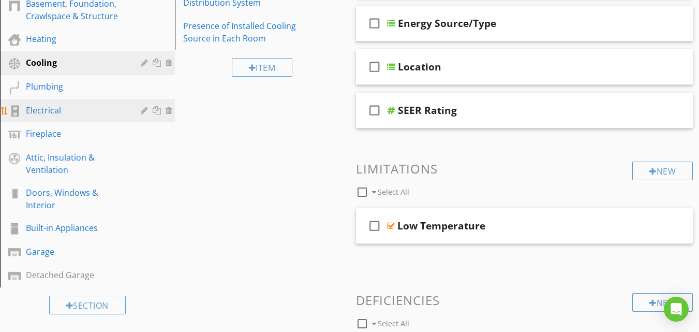
scroll to position [213, 0]
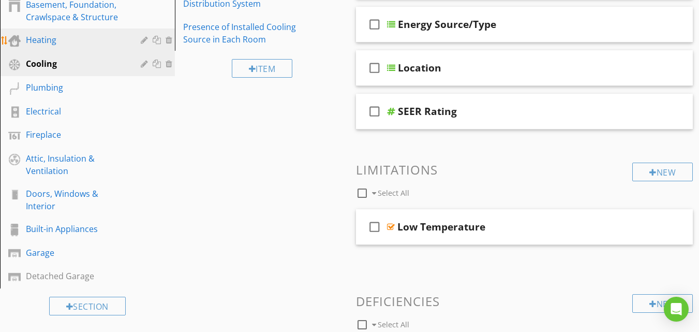
click at [43, 39] on div "Heating" at bounding box center [76, 40] width 100 height 12
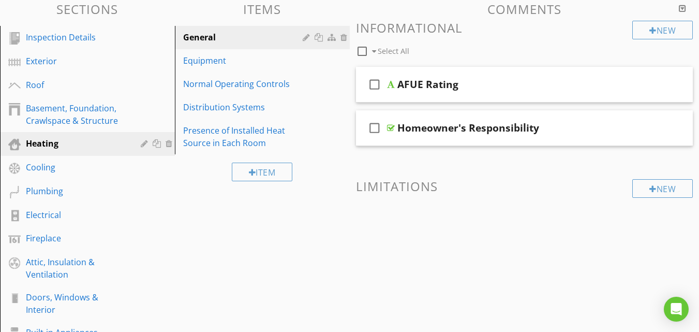
scroll to position [108, 0]
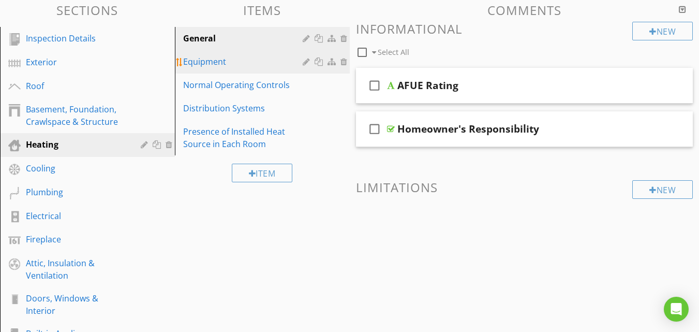
click at [217, 65] on div "Equipment" at bounding box center [244, 61] width 123 height 12
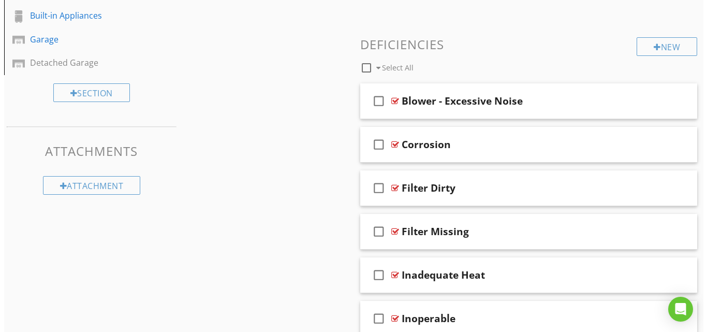
scroll to position [427, 0]
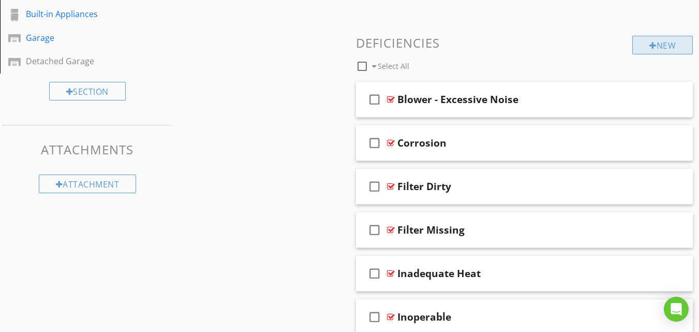
click at [658, 37] on div "New" at bounding box center [662, 45] width 61 height 19
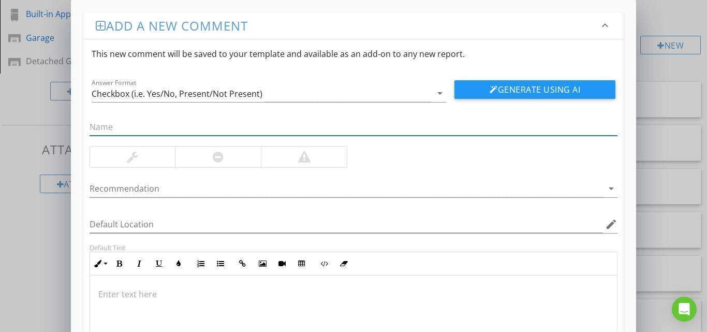
click at [115, 133] on input "text" at bounding box center [354, 127] width 528 height 17
type input "Icing at condenser"
click at [113, 293] on p at bounding box center [353, 294] width 511 height 12
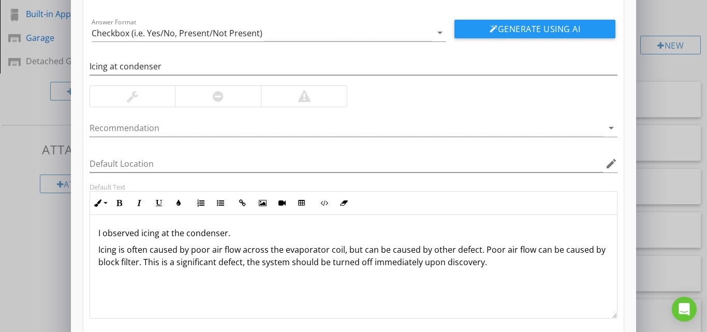
scroll to position [74, 0]
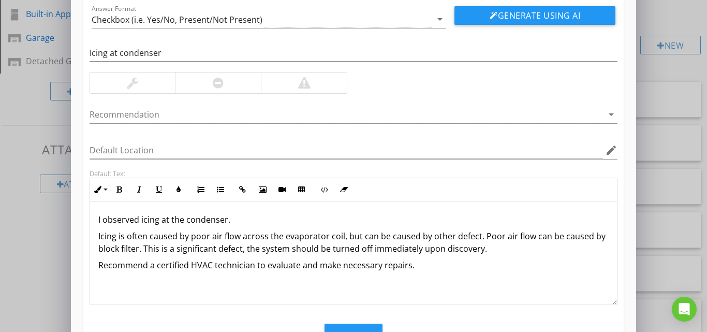
click at [416, 268] on p "Recommend a certified HVAC technician to evaluate and make necessary repairs." at bounding box center [353, 265] width 511 height 12
click at [299, 77] on div at bounding box center [304, 83] width 12 height 12
click at [273, 108] on div at bounding box center [347, 114] width 514 height 17
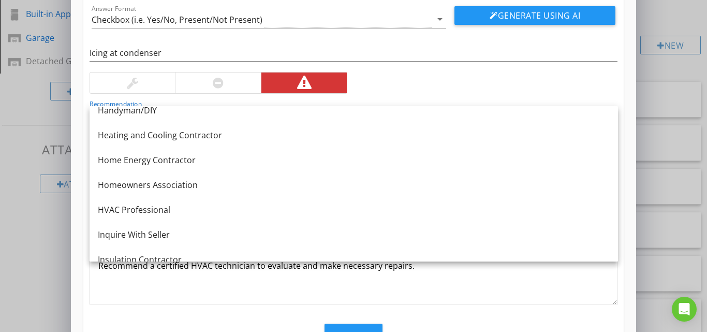
scroll to position [705, 0]
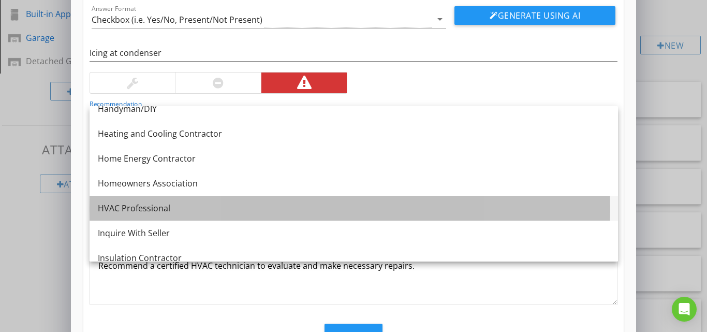
click at [149, 210] on div "HVAC Professional" at bounding box center [354, 208] width 512 height 12
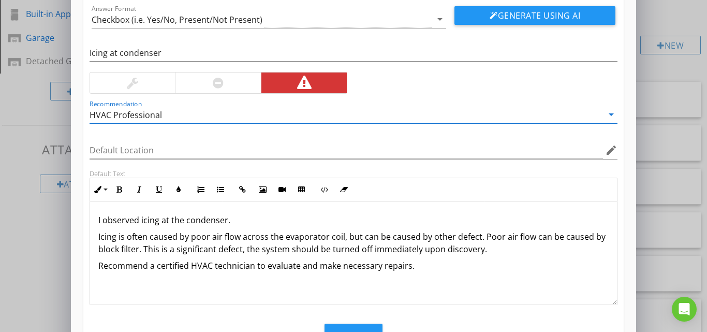
click at [358, 193] on div "Inline Style XLarge Large Normal Small Light Small/Light Bold Italic Underline …" at bounding box center [354, 190] width 528 height 24
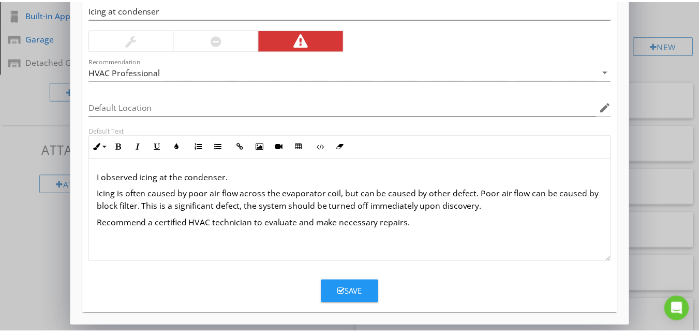
scroll to position [117, 0]
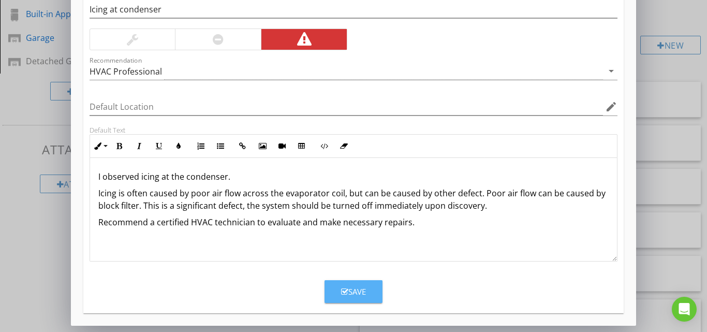
click at [348, 287] on div "Save" at bounding box center [353, 292] width 25 height 12
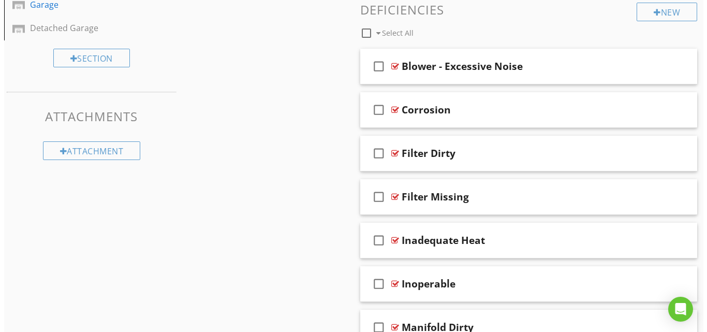
scroll to position [464, 0]
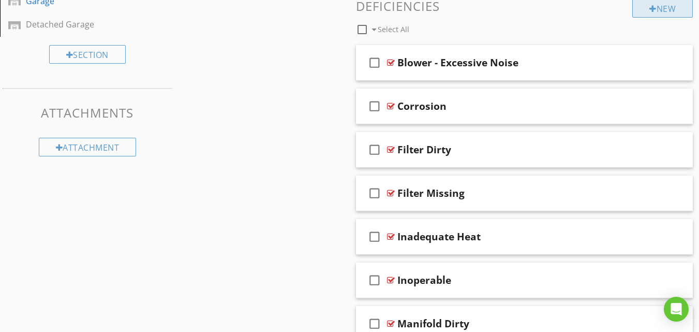
click at [655, 11] on div "New" at bounding box center [662, 8] width 61 height 19
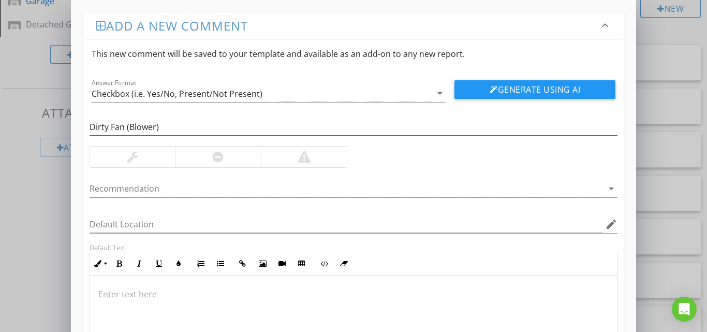
type input "Dirty Fan (Blower)"
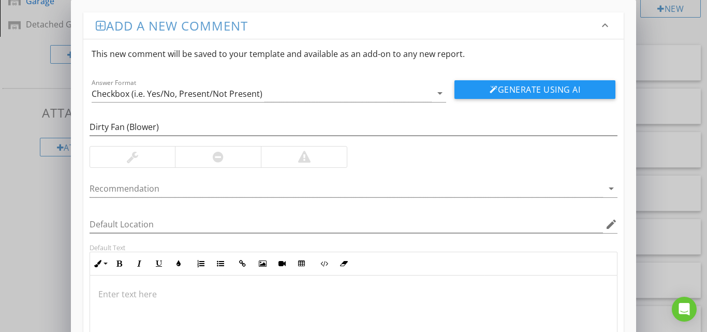
click at [306, 161] on div at bounding box center [304, 157] width 12 height 12
click at [207, 159] on div at bounding box center [218, 156] width 86 height 21
click at [147, 289] on p at bounding box center [353, 294] width 511 height 12
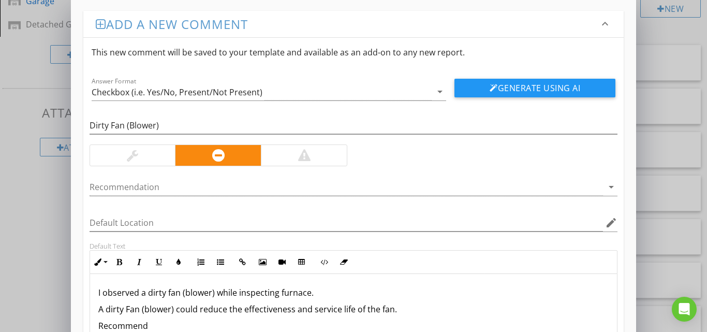
scroll to position [1, 0]
click at [214, 185] on div at bounding box center [347, 187] width 514 height 17
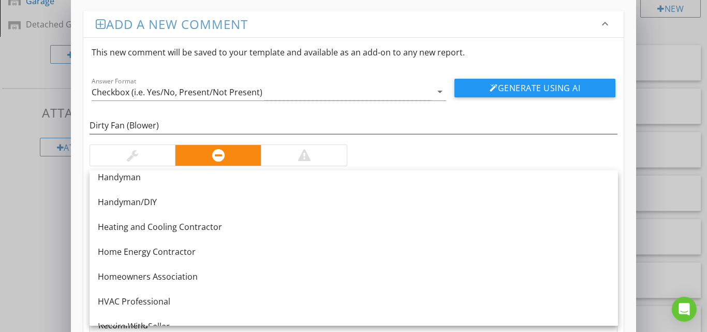
scroll to position [677, 0]
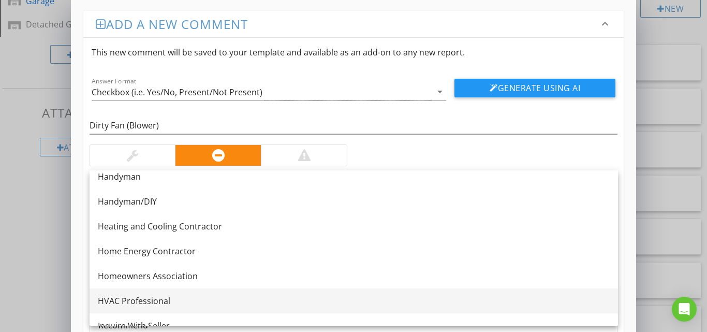
click at [145, 304] on div "HVAC Professional" at bounding box center [354, 300] width 512 height 12
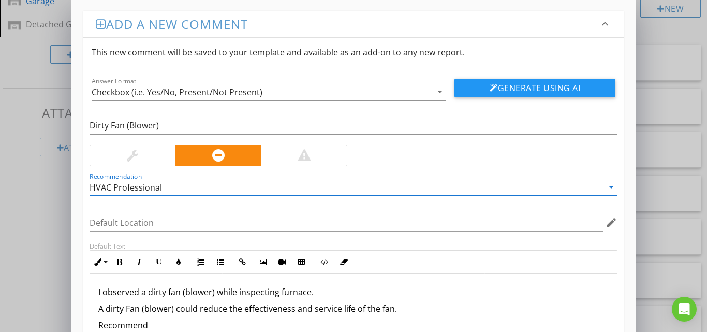
click at [176, 326] on p "Recommend" at bounding box center [353, 325] width 511 height 12
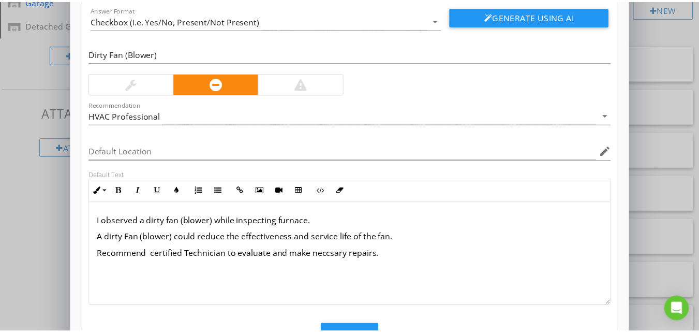
scroll to position [84, 0]
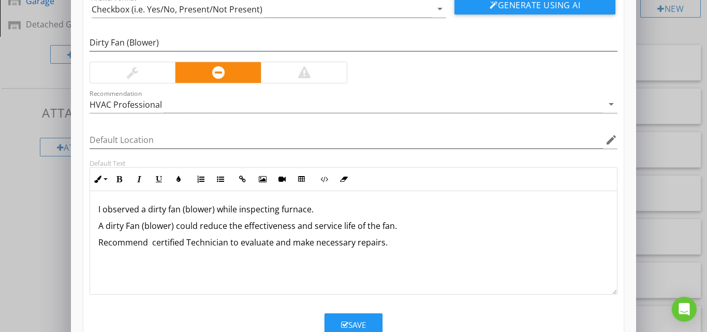
click at [360, 318] on button "Save" at bounding box center [353, 324] width 58 height 23
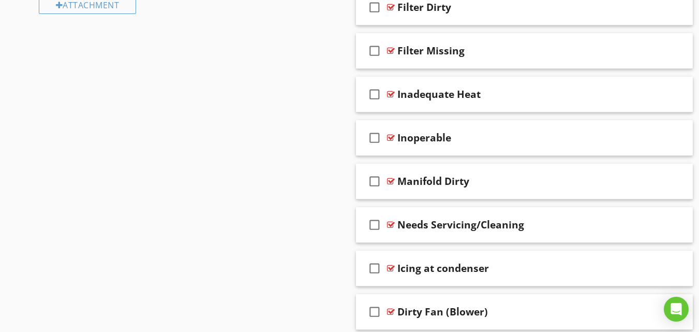
scroll to position [648, 0]
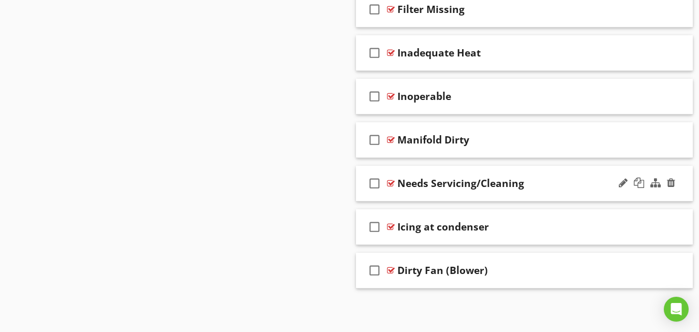
click at [548, 187] on div "Needs Servicing/Cleaning" at bounding box center [516, 183] width 238 height 12
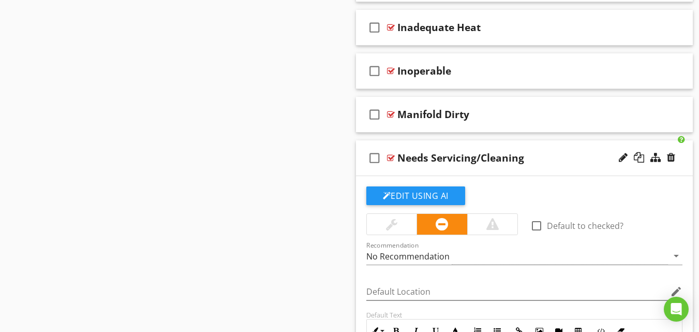
scroll to position [673, 0]
click at [581, 162] on div "Needs Servicing/Cleaning" at bounding box center [516, 158] width 238 height 12
type textarea "<p>Furnace should be cleaned and serviced annually. Recommend a qualified HVAC …"
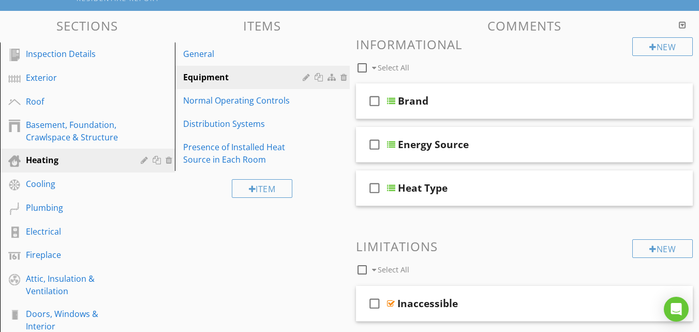
scroll to position [92, 0]
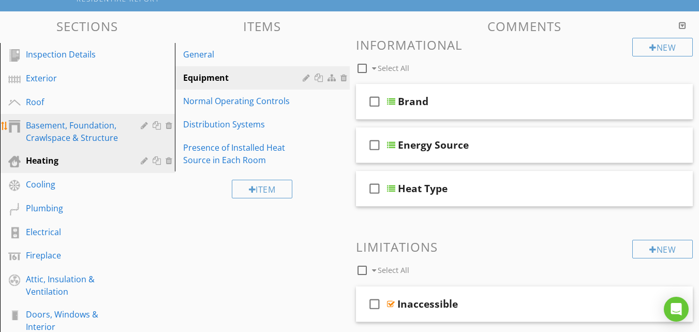
click at [94, 122] on div "Basement, Foundation, Crawlspace & Structure" at bounding box center [76, 131] width 100 height 25
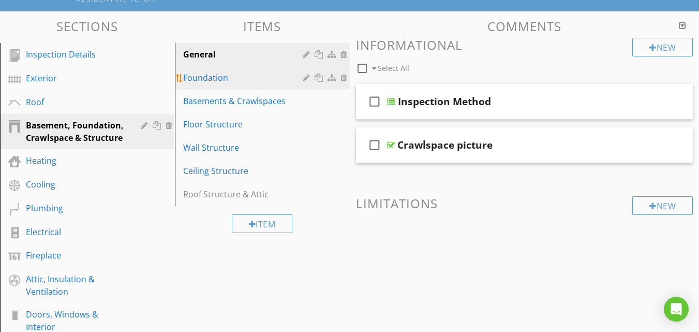
click at [202, 81] on div "Foundation" at bounding box center [244, 77] width 123 height 12
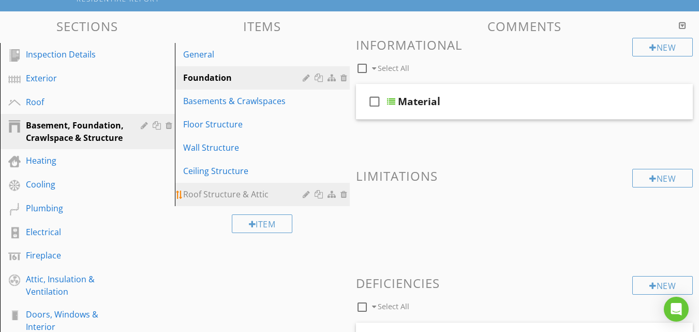
click at [209, 190] on div "Roof Structure & Attic" at bounding box center [244, 194] width 123 height 12
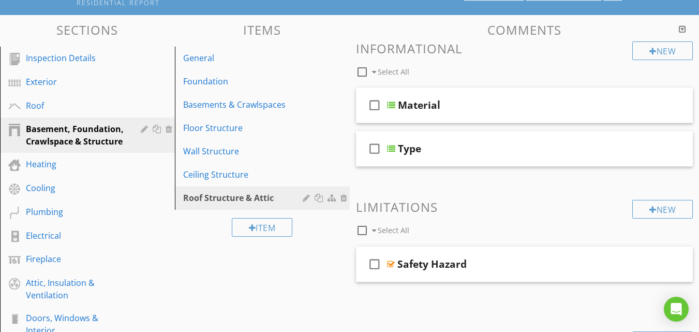
scroll to position [84, 0]
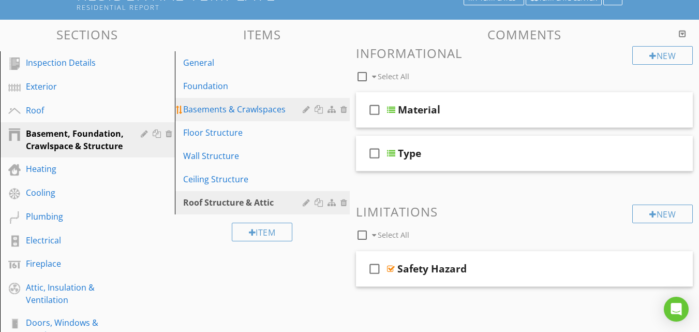
click at [255, 108] on div "Basements & Crawlspaces" at bounding box center [244, 109] width 123 height 12
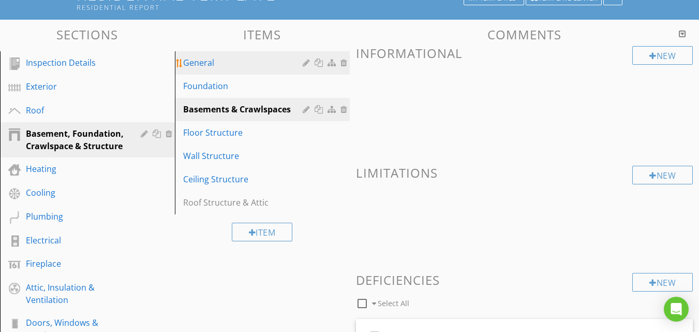
click at [200, 63] on div "General" at bounding box center [244, 62] width 123 height 12
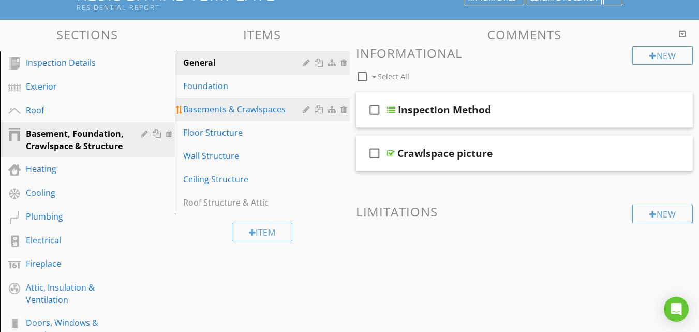
click at [261, 112] on div "Basements & Crawlspaces" at bounding box center [244, 109] width 123 height 12
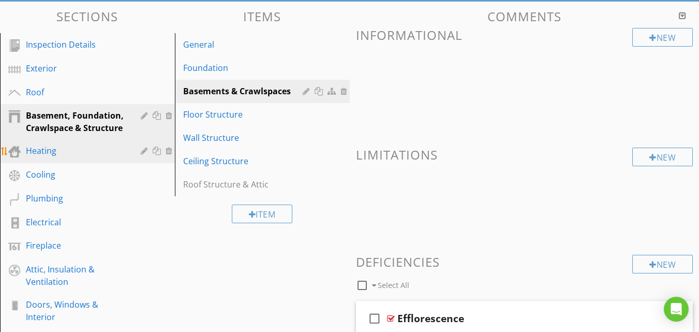
scroll to position [104, 0]
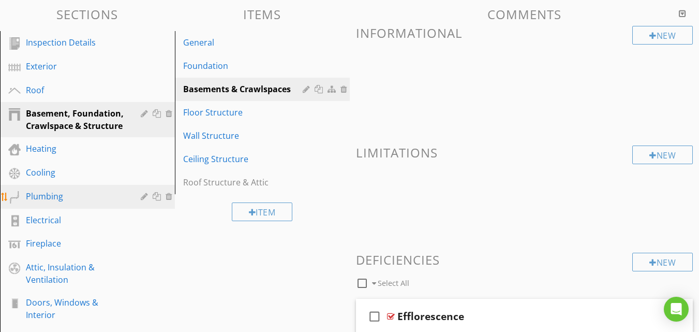
click at [51, 196] on div "Plumbing" at bounding box center [76, 196] width 100 height 12
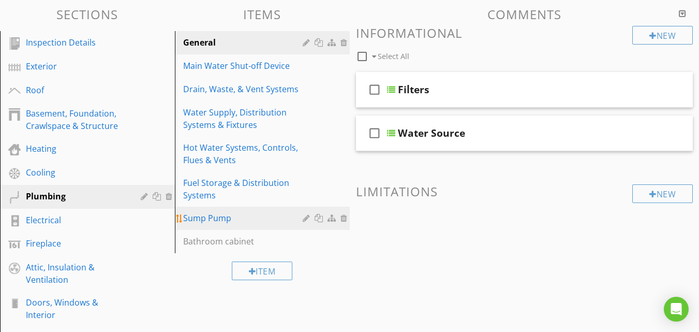
click at [204, 215] on div "Sump Pump" at bounding box center [244, 218] width 123 height 12
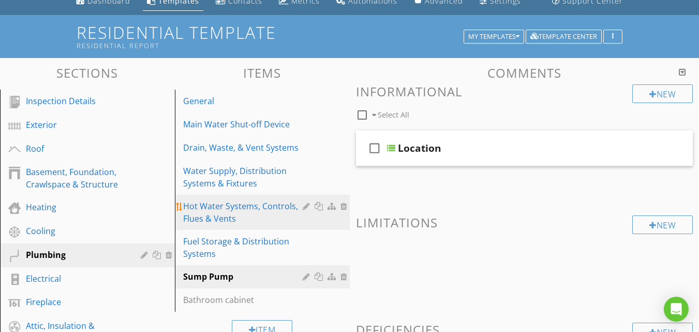
scroll to position [0, 0]
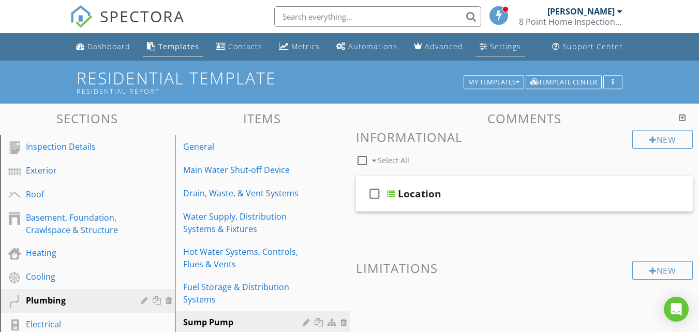
click at [511, 45] on div "Settings" at bounding box center [505, 46] width 31 height 10
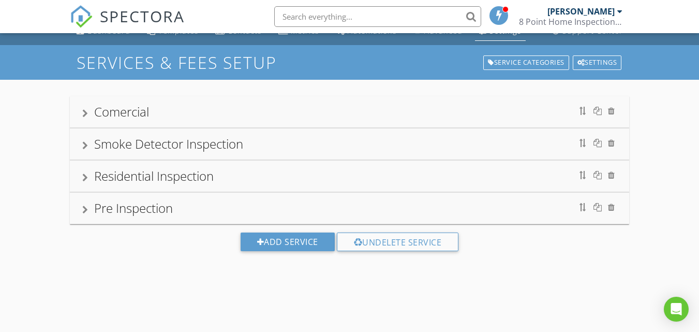
scroll to position [61, 0]
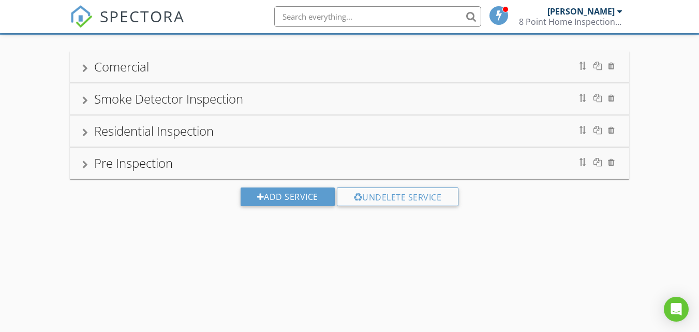
click at [387, 136] on div "Residential Inspection" at bounding box center [349, 131] width 535 height 19
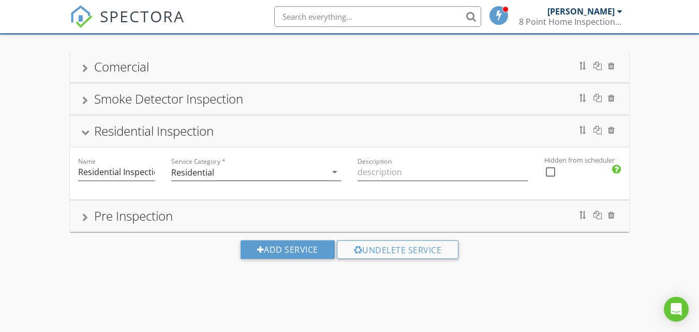
click at [238, 134] on div "Residential Inspection" at bounding box center [349, 131] width 535 height 19
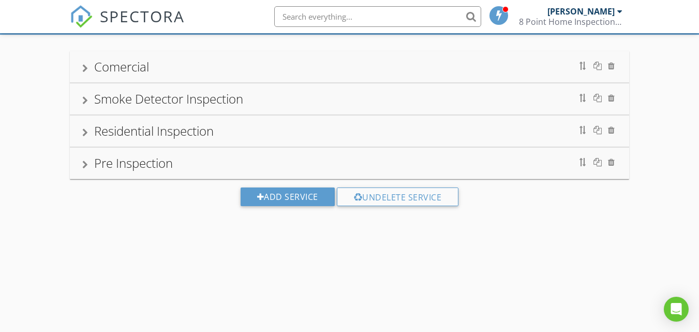
click at [238, 134] on div "Residential Inspection" at bounding box center [349, 131] width 535 height 19
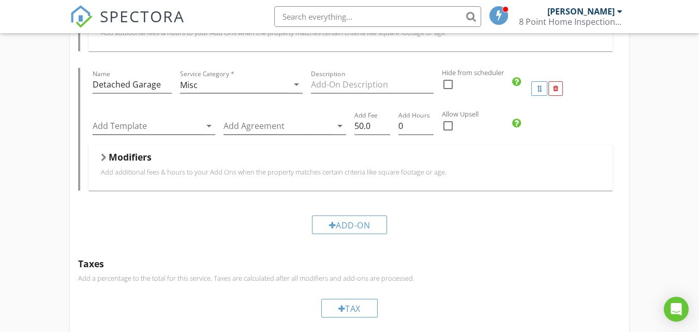
scroll to position [921, 0]
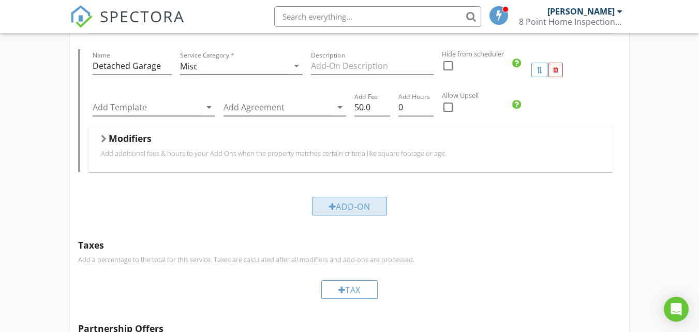
click at [356, 201] on div "Add-On" at bounding box center [350, 206] width 76 height 19
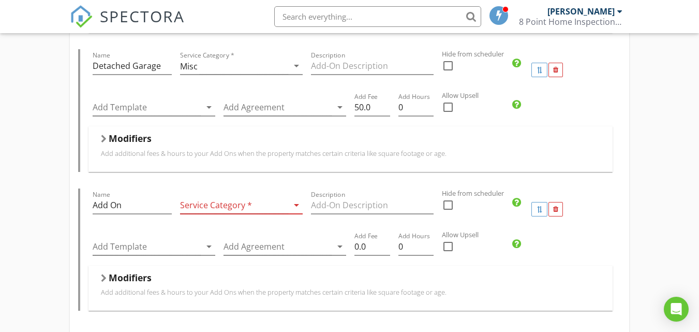
click at [300, 204] on icon "arrow_drop_down" at bounding box center [296, 205] width 12 height 12
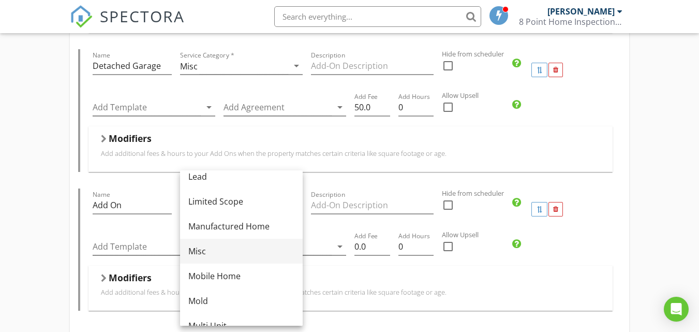
scroll to position [146, 0]
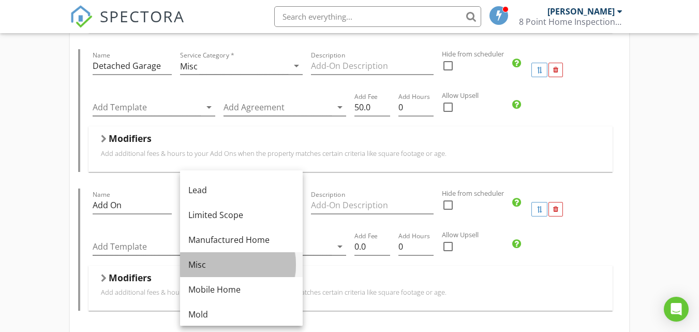
click at [203, 266] on div "Misc" at bounding box center [241, 264] width 106 height 12
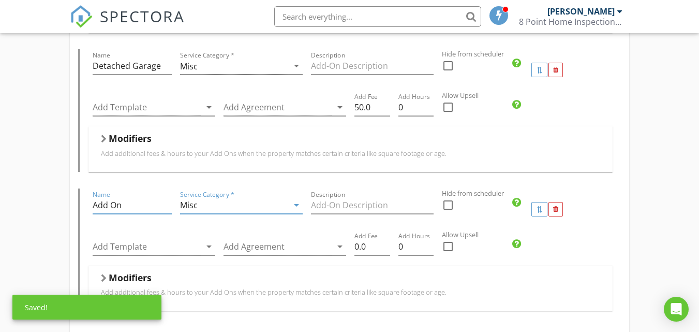
click at [142, 206] on input "Add On" at bounding box center [132, 205] width 79 height 17
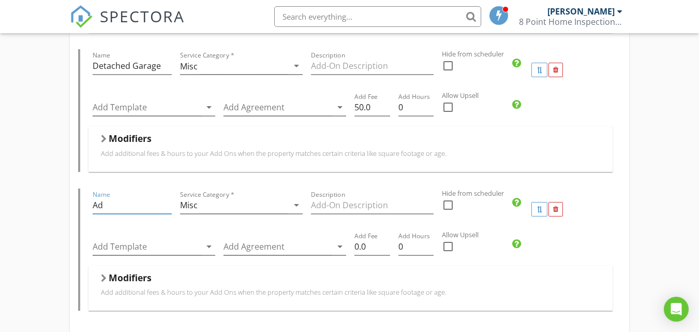
type input "A"
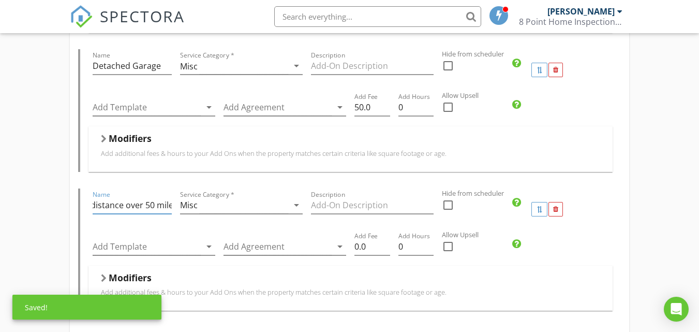
scroll to position [0, 36]
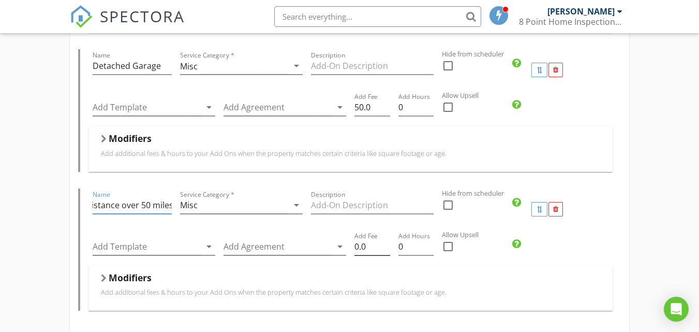
type input "Driving distance over 50 miles"
click at [372, 247] on input "0.0" at bounding box center [371, 246] width 35 height 17
type input "0"
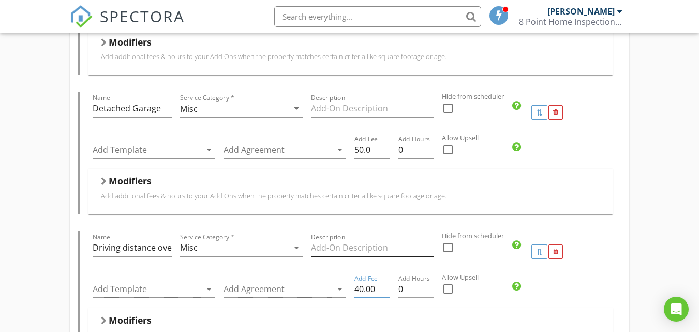
scroll to position [888, 0]
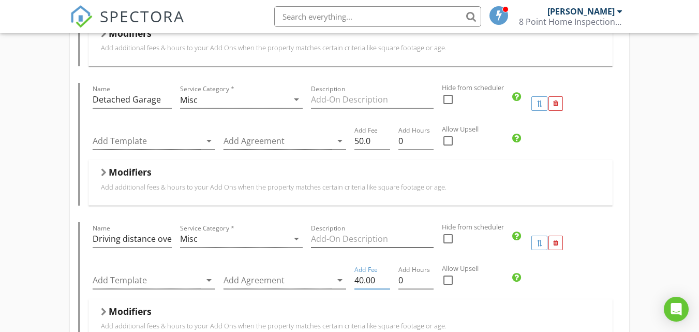
type input "40.00"
click at [323, 242] on input "Description" at bounding box center [372, 238] width 123 height 17
type input "Travel over 40 miles"
click at [161, 243] on input "Driving distance over 50 miles" at bounding box center [132, 238] width 79 height 17
type input "D"
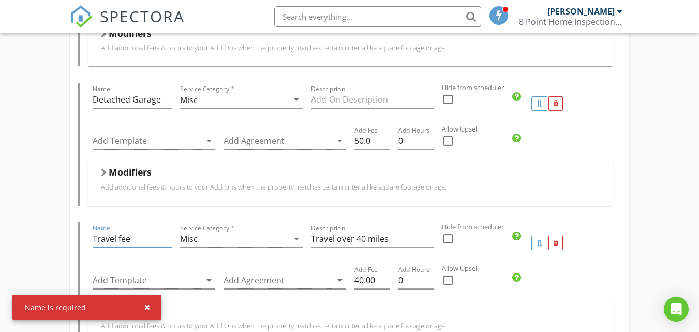
type input "Travel fee"
click at [184, 263] on div "Add Template arrow_drop_down" at bounding box center [153, 281] width 131 height 36
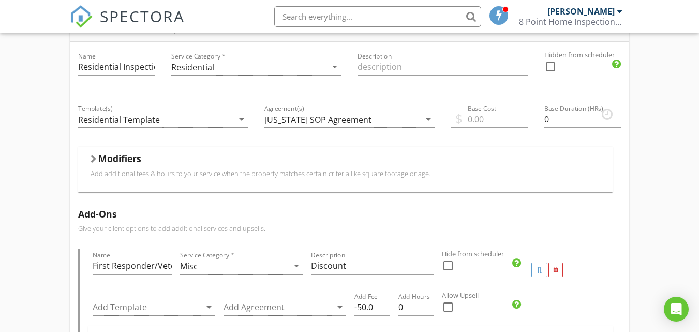
scroll to position [139, 0]
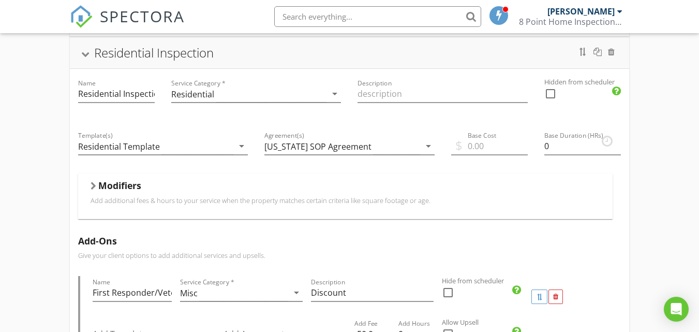
click at [217, 187] on div "Modifiers" at bounding box center [346, 188] width 510 height 16
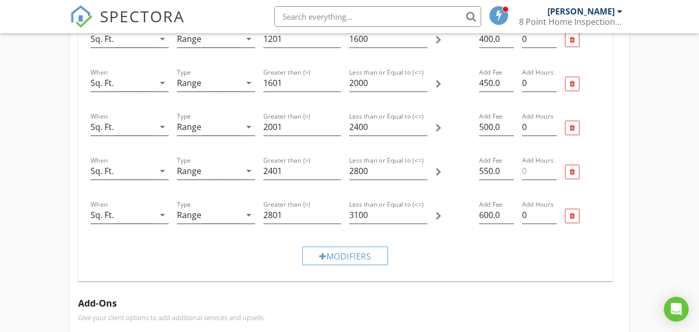
scroll to position [416, 0]
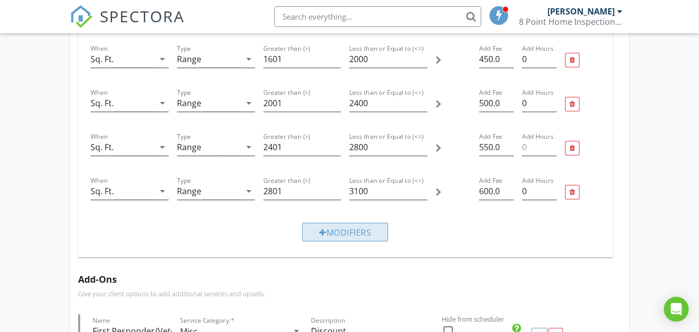
click at [329, 229] on div "Modifiers" at bounding box center [345, 232] width 86 height 19
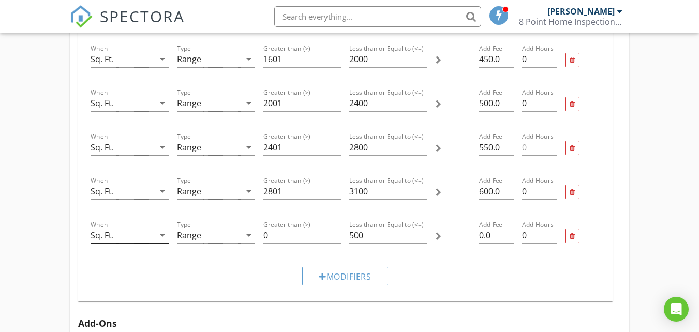
click at [162, 236] on icon "arrow_drop_down" at bounding box center [162, 235] width 12 height 12
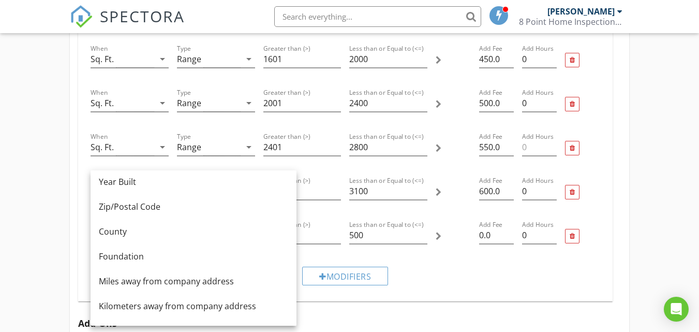
scroll to position [80, 0]
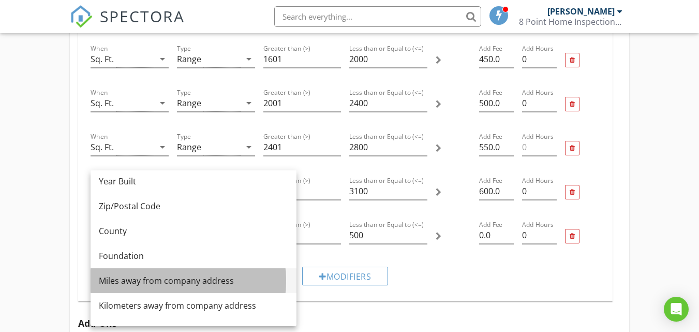
click at [149, 282] on div "Miles away from company address" at bounding box center [193, 280] width 189 height 12
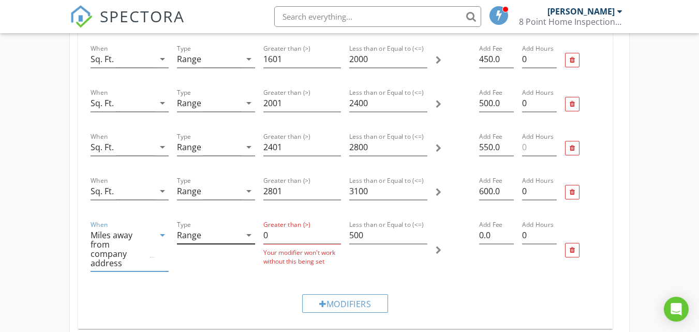
click at [249, 236] on icon "arrow_drop_down" at bounding box center [249, 235] width 12 height 12
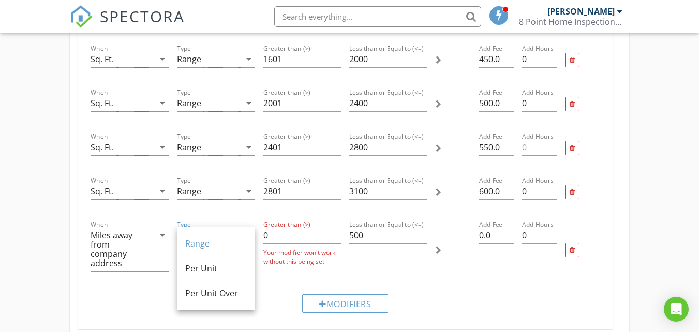
click at [249, 236] on link "Range" at bounding box center [216, 243] width 78 height 25
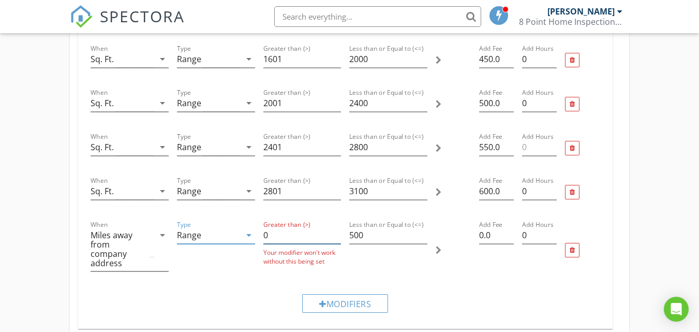
click at [268, 235] on input "0" at bounding box center [302, 235] width 78 height 17
type input "40"
click at [492, 235] on input "0.0" at bounding box center [496, 235] width 35 height 17
type input "0"
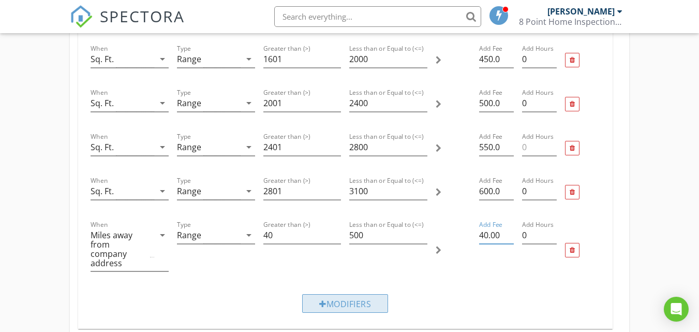
type input "40.00"
click at [347, 294] on div "Modifiers" at bounding box center [345, 303] width 86 height 19
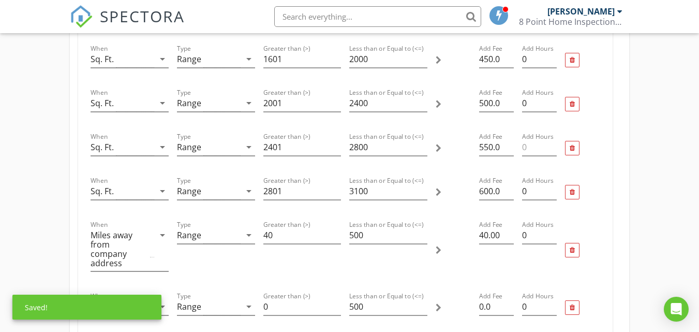
click at [347, 290] on div "Less than or Equal to (<=) 500" at bounding box center [388, 308] width 86 height 44
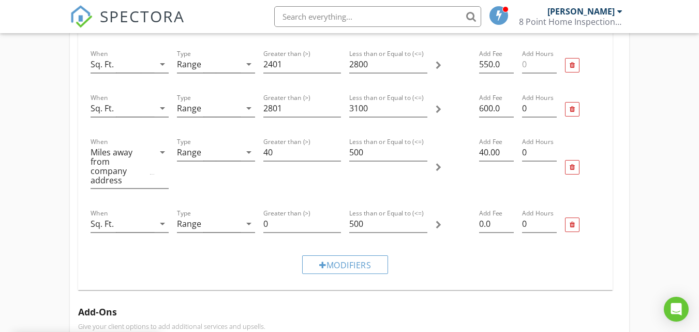
scroll to position [501, 0]
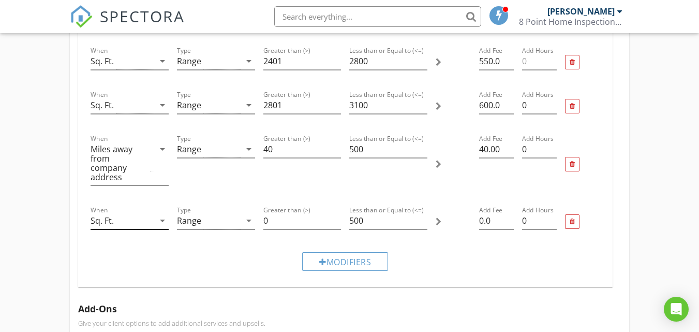
click at [162, 214] on icon "arrow_drop_down" at bounding box center [162, 220] width 12 height 12
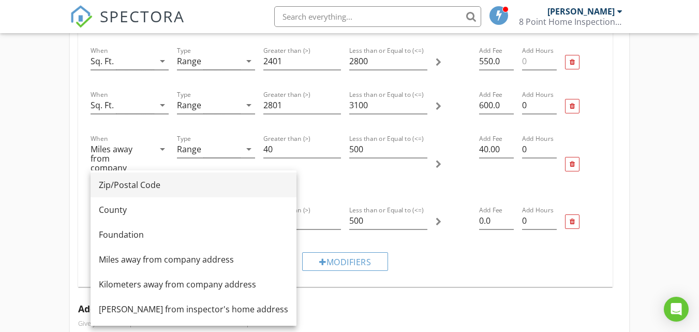
scroll to position [103, 0]
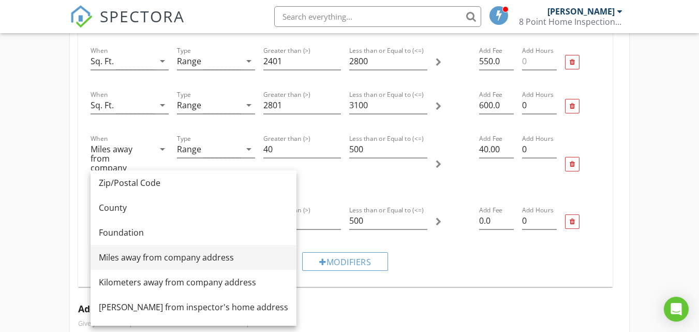
click at [146, 253] on div "Miles away from company address" at bounding box center [193, 257] width 189 height 12
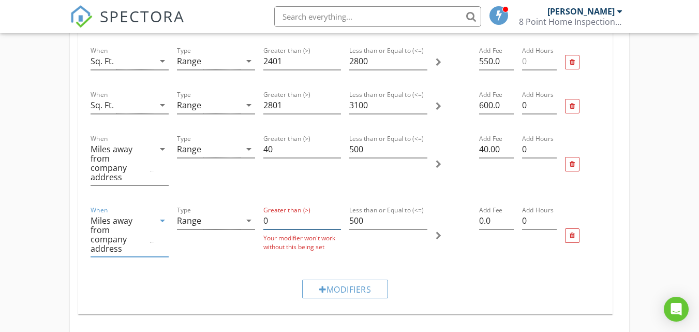
click at [271, 212] on input "0" at bounding box center [302, 220] width 78 height 17
click at [369, 150] on input "500" at bounding box center [388, 149] width 78 height 17
type input "5"
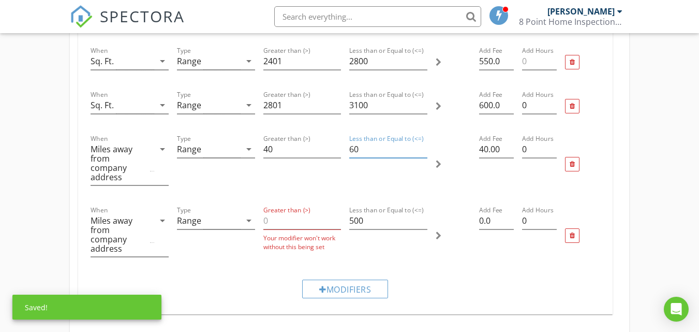
type input "60"
click at [271, 212] on input "Greater than (>)" at bounding box center [302, 220] width 78 height 17
type input "61"
click at [362, 212] on input "500" at bounding box center [388, 220] width 78 height 17
type input "5"
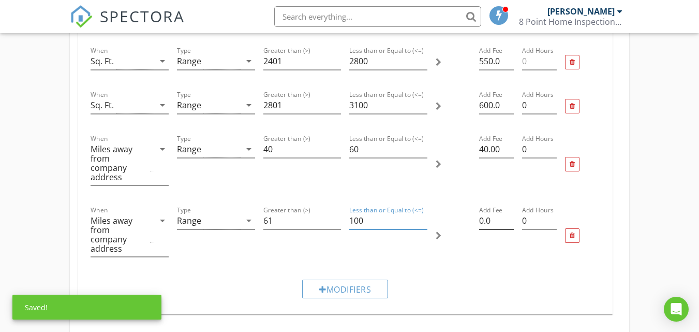
type input "100"
click at [490, 212] on input "0.0" at bounding box center [496, 220] width 35 height 17
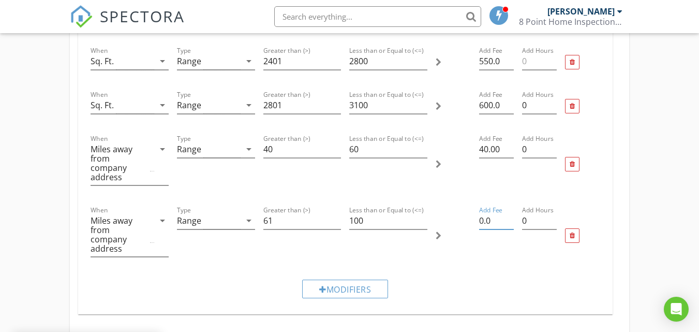
type input "0"
type input "60.00"
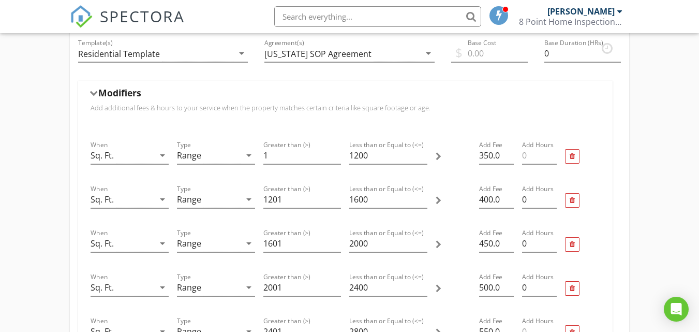
scroll to position [225, 0]
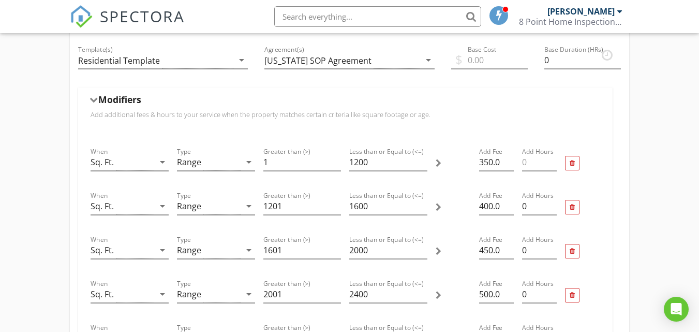
click at [173, 104] on div "Modifiers" at bounding box center [346, 102] width 510 height 16
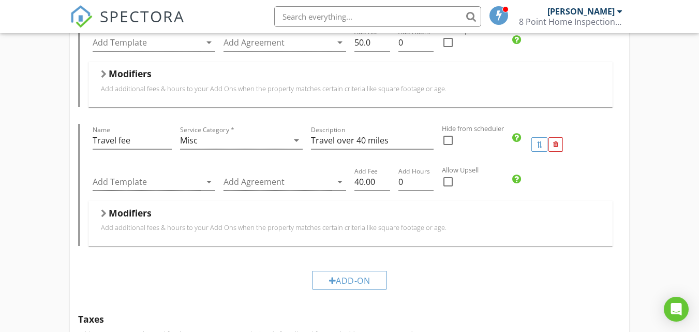
scroll to position [993, 0]
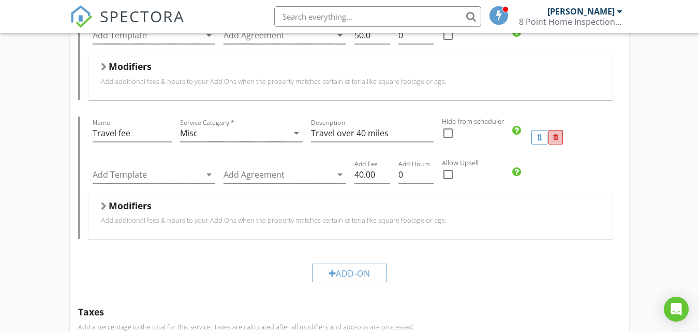
click at [559, 138] on div at bounding box center [556, 137] width 14 height 14
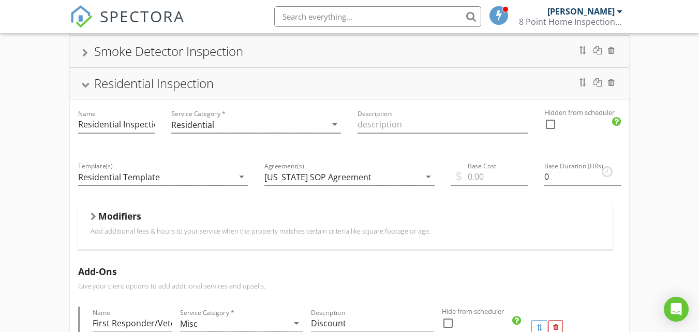
scroll to position [106, 0]
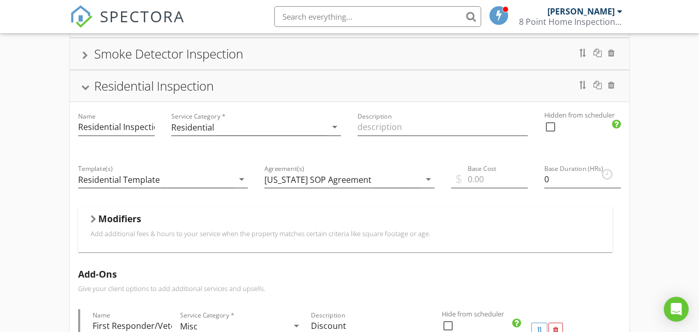
click at [207, 227] on div "Modifiers" at bounding box center [346, 221] width 510 height 16
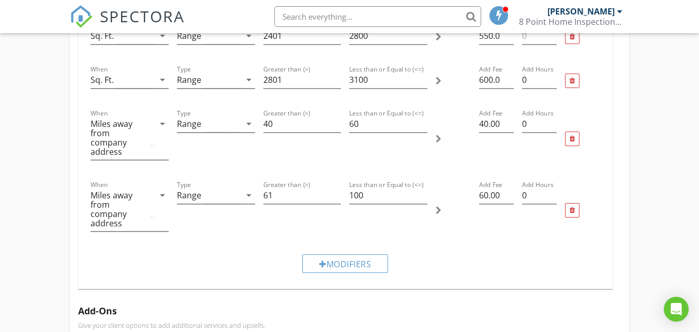
scroll to position [550, 0]
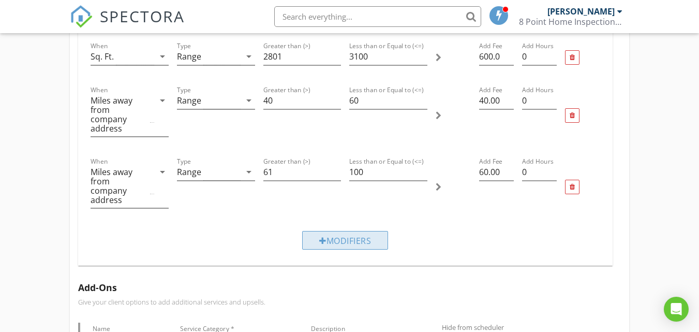
click at [317, 231] on div "Modifiers" at bounding box center [345, 240] width 86 height 19
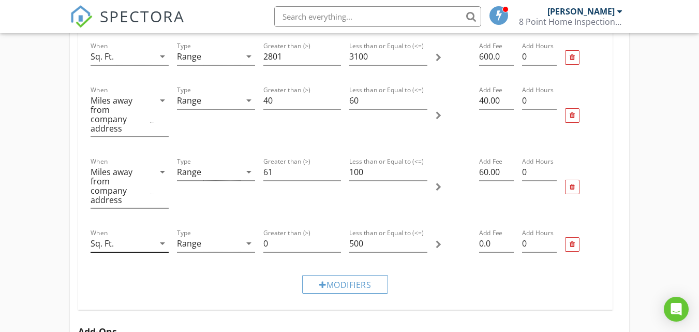
click at [161, 237] on icon "arrow_drop_down" at bounding box center [162, 243] width 12 height 12
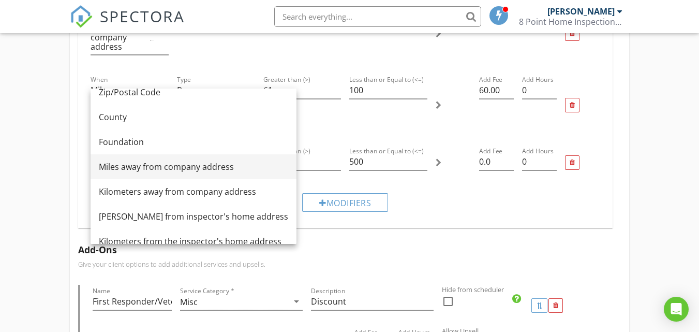
scroll to position [110, 0]
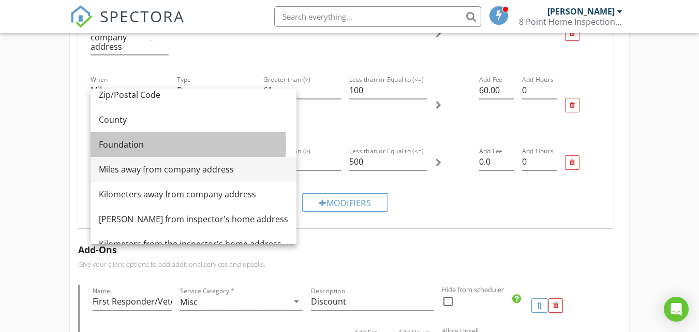
click at [161, 146] on div "Foundation" at bounding box center [193, 144] width 189 height 12
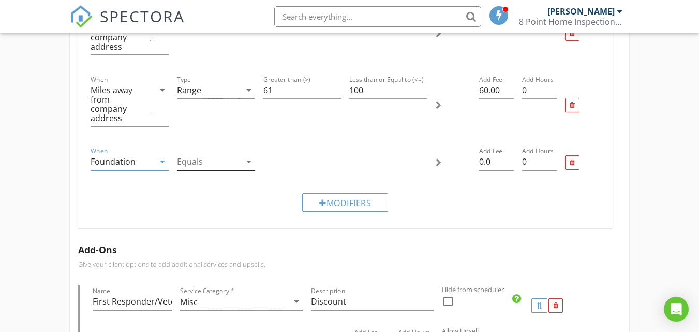
click at [252, 155] on icon "arrow_drop_down" at bounding box center [249, 161] width 12 height 12
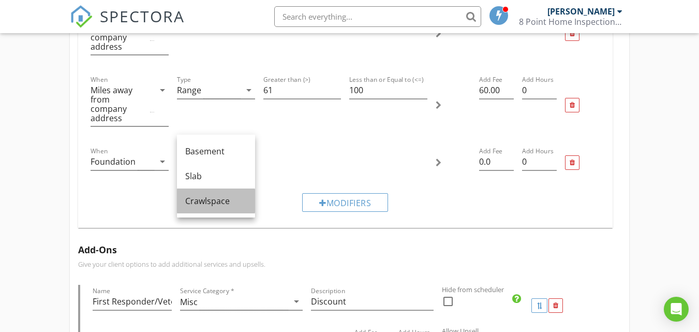
click at [217, 202] on div "Crawlspace" at bounding box center [216, 201] width 62 height 12
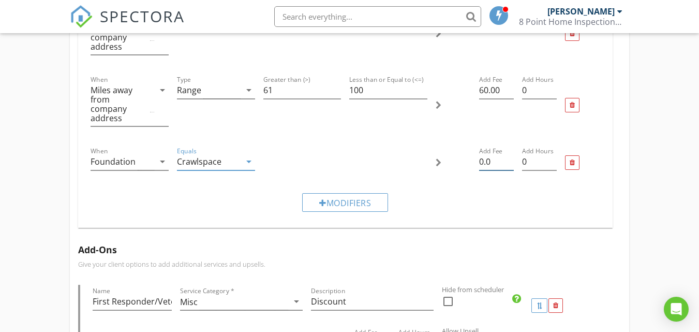
click at [490, 153] on input "0.0" at bounding box center [496, 161] width 35 height 17
type input "0"
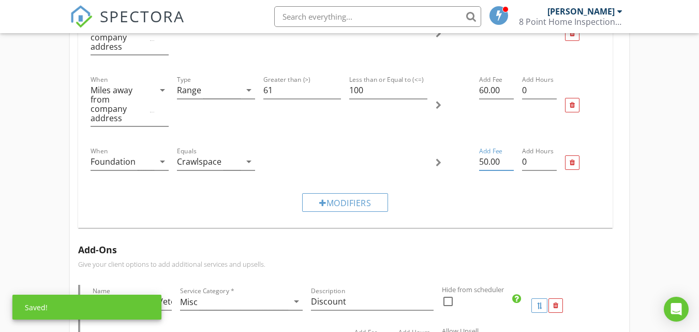
type input "50.00"
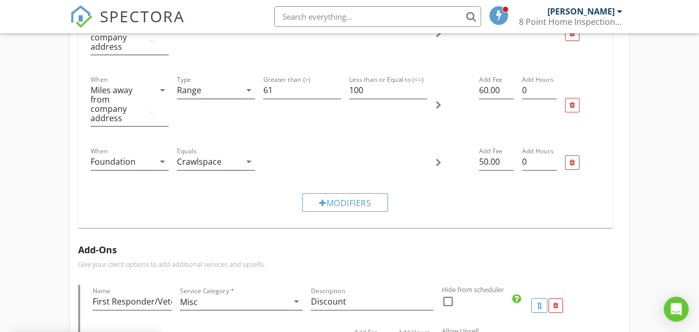
click at [204, 195] on div "Modifiers" at bounding box center [345, 202] width 518 height 35
click at [342, 193] on div "Modifiers" at bounding box center [345, 202] width 86 height 19
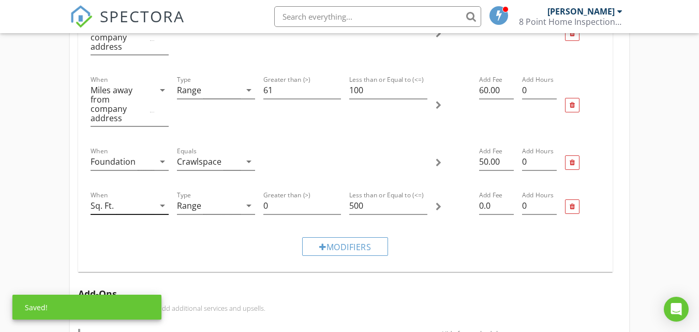
click at [161, 199] on icon "arrow_drop_down" at bounding box center [162, 205] width 12 height 12
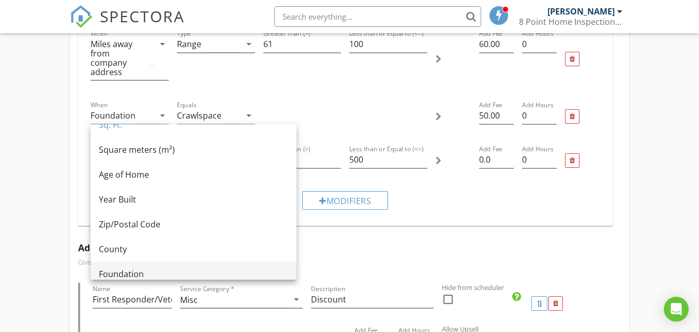
scroll to position [0, 0]
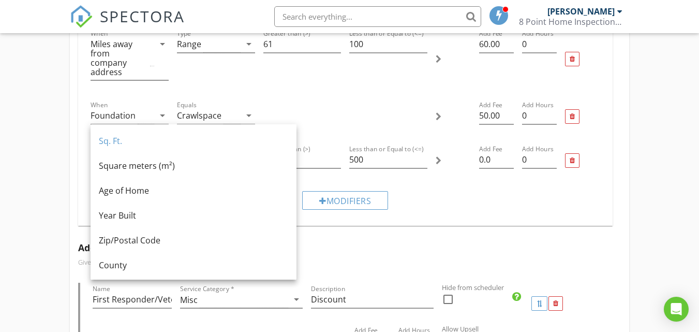
click at [402, 188] on div "Modifiers" at bounding box center [345, 200] width 518 height 35
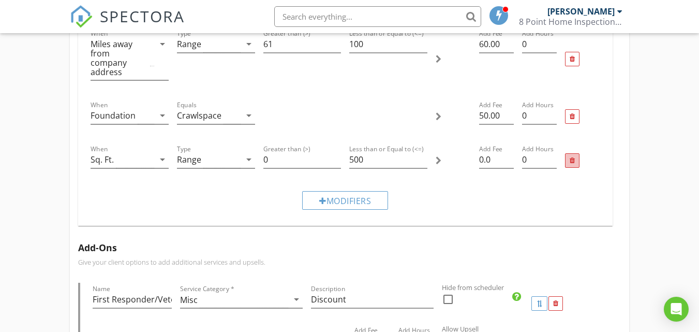
click at [574, 157] on div at bounding box center [572, 160] width 5 height 7
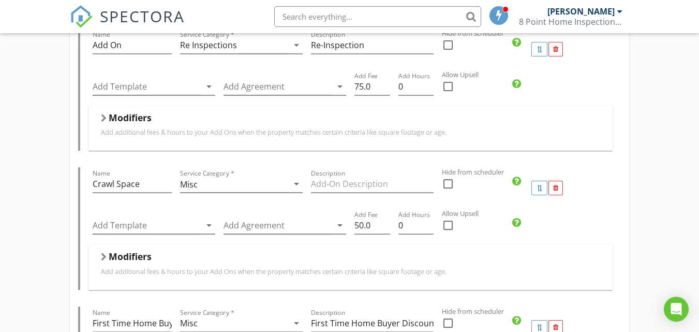
scroll to position [1041, 0]
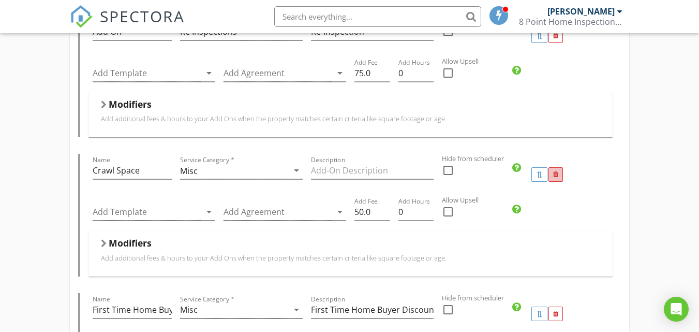
click at [557, 171] on div at bounding box center [555, 174] width 5 height 7
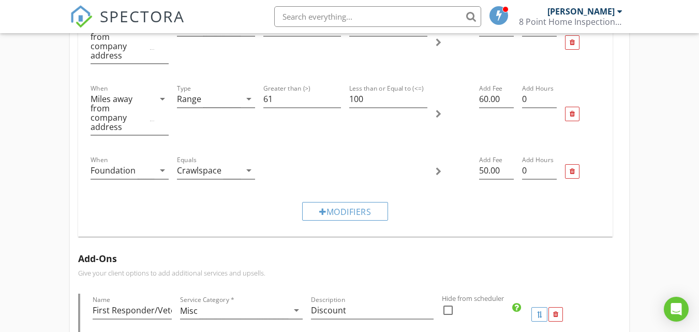
scroll to position [611, 0]
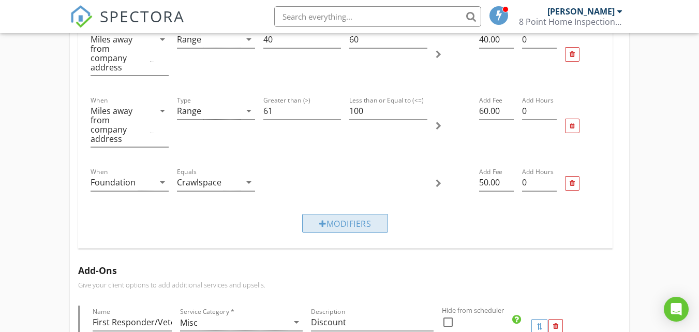
click at [363, 214] on div "Modifiers" at bounding box center [345, 223] width 86 height 19
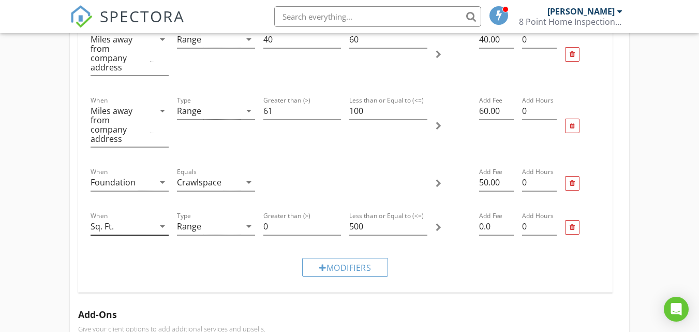
click at [164, 220] on icon "arrow_drop_down" at bounding box center [162, 226] width 12 height 12
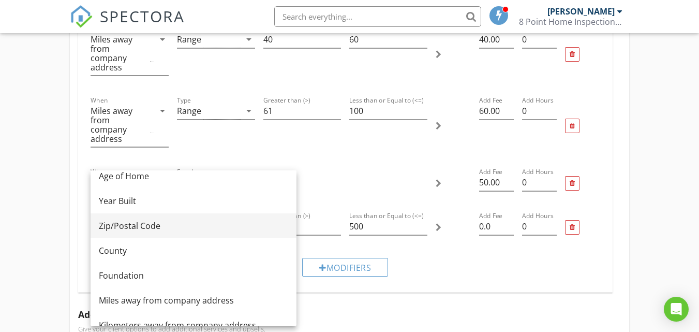
scroll to position [71, 0]
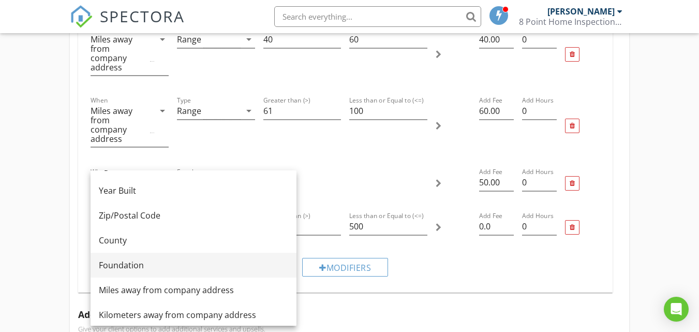
click at [130, 268] on div "Foundation" at bounding box center [193, 265] width 189 height 12
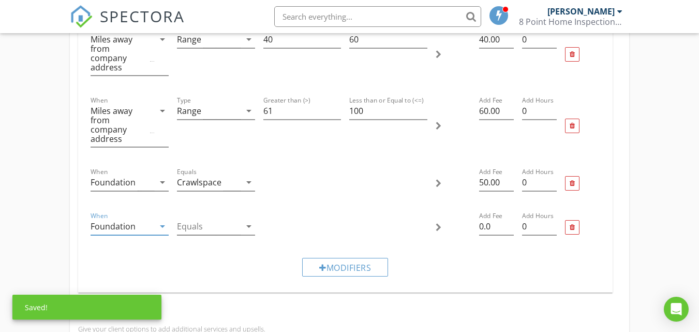
click at [162, 220] on icon "arrow_drop_down" at bounding box center [162, 226] width 12 height 12
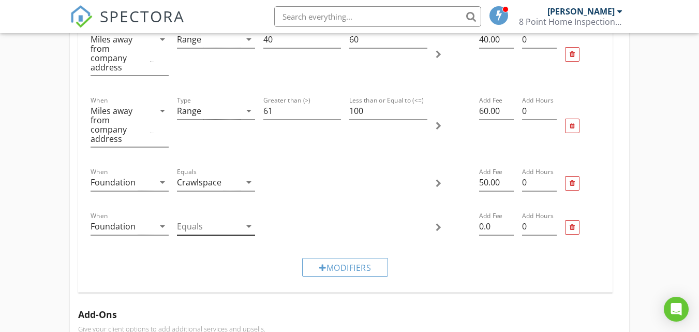
click at [250, 220] on icon "arrow_drop_down" at bounding box center [249, 226] width 12 height 12
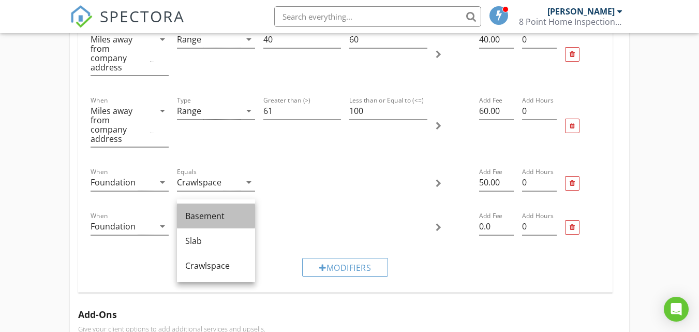
click at [229, 218] on div "Basement" at bounding box center [216, 216] width 62 height 12
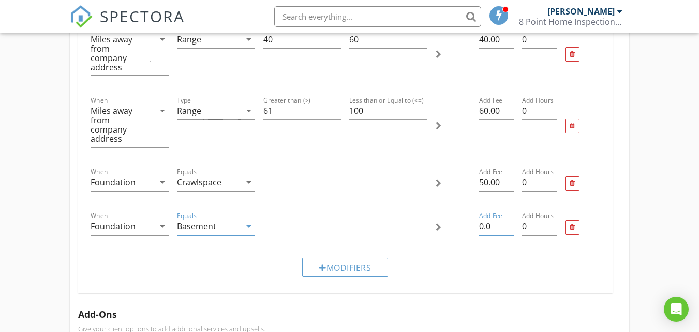
click at [492, 218] on input "0.0" at bounding box center [496, 226] width 35 height 17
type input "0"
type input "25.00"
click at [484, 309] on h5 "Add-Ons" at bounding box center [349, 314] width 543 height 10
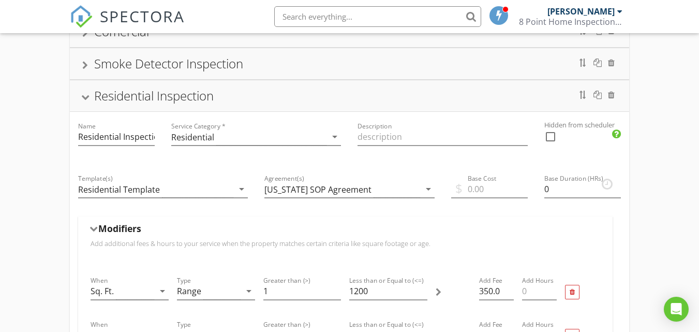
scroll to position [43, 0]
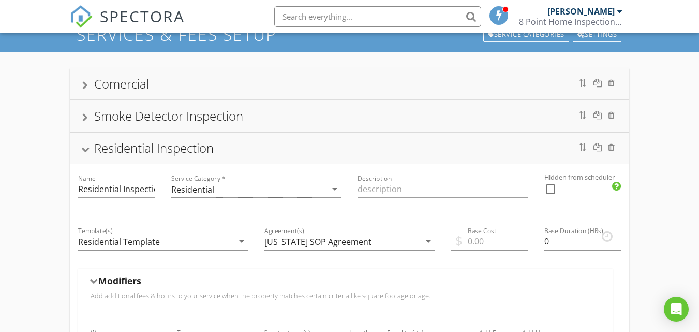
click at [269, 146] on div "Residential Inspection" at bounding box center [349, 148] width 535 height 19
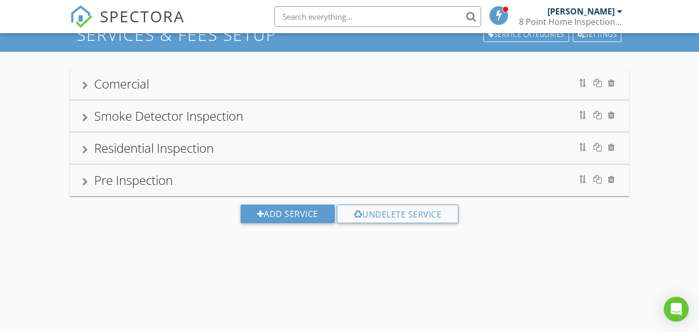
click at [243, 178] on div "Pre Inspection" at bounding box center [349, 180] width 535 height 19
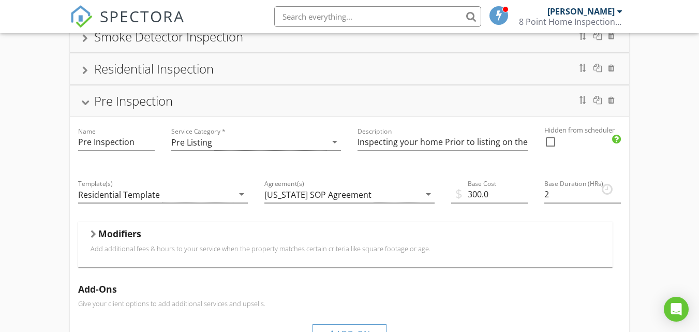
scroll to position [129, 0]
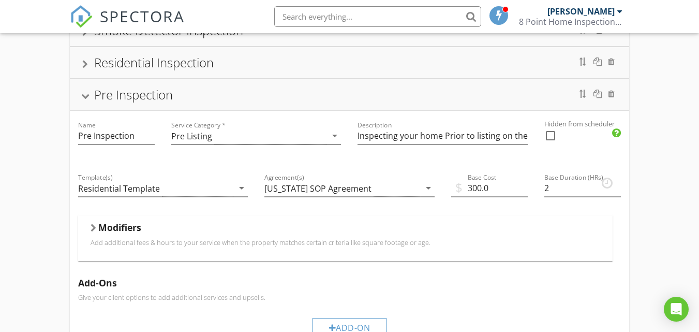
click at [143, 238] on p "Add additional fees & hours to your service when the property matches certain c…" at bounding box center [346, 242] width 510 height 8
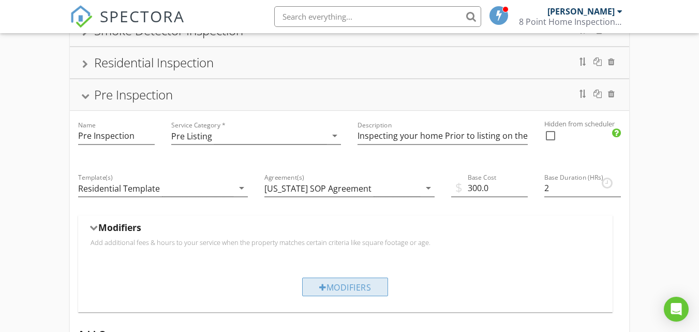
click at [345, 288] on div "Modifiers" at bounding box center [345, 286] width 86 height 19
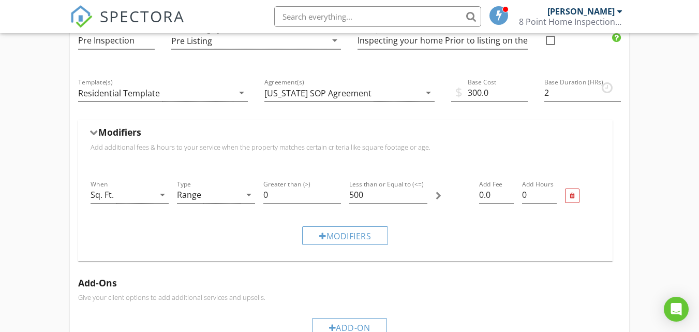
scroll to position [225, 0]
click at [161, 194] on icon "arrow_drop_down" at bounding box center [162, 194] width 12 height 12
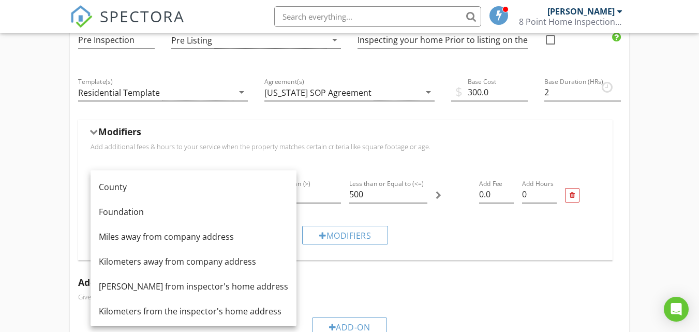
scroll to position [126, 0]
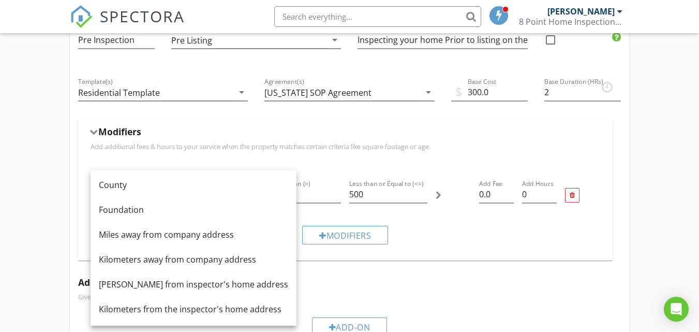
click at [143, 130] on div "Modifiers" at bounding box center [346, 134] width 510 height 16
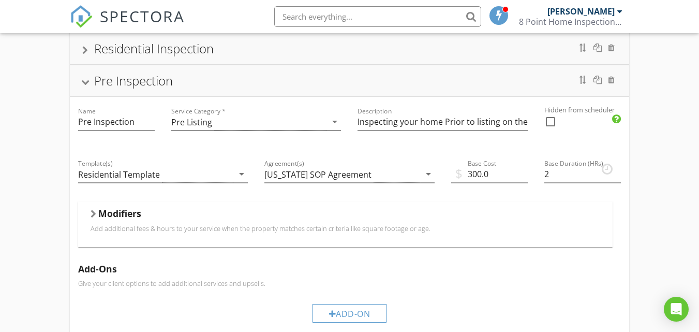
scroll to position [142, 0]
click at [289, 80] on div "Pre Inspection" at bounding box center [349, 81] width 535 height 19
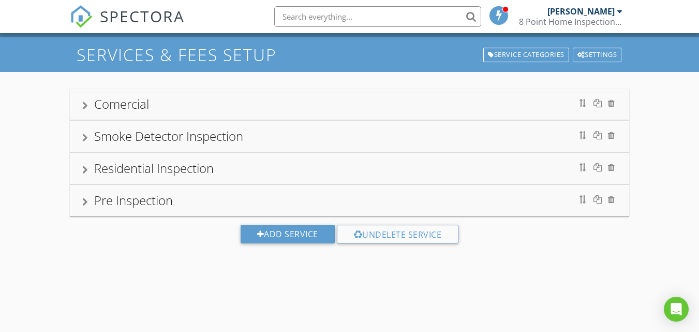
scroll to position [23, 0]
click at [582, 106] on div at bounding box center [583, 103] width 8 height 8
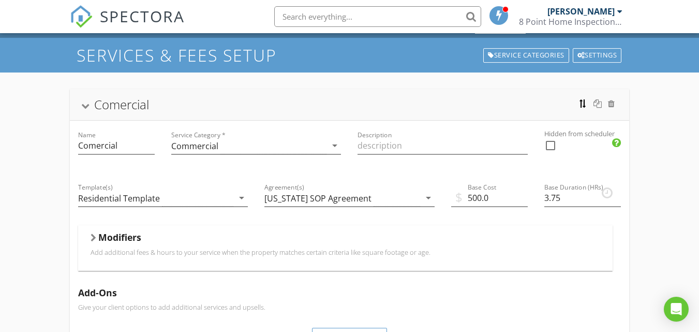
click at [582, 106] on div at bounding box center [583, 103] width 8 height 8
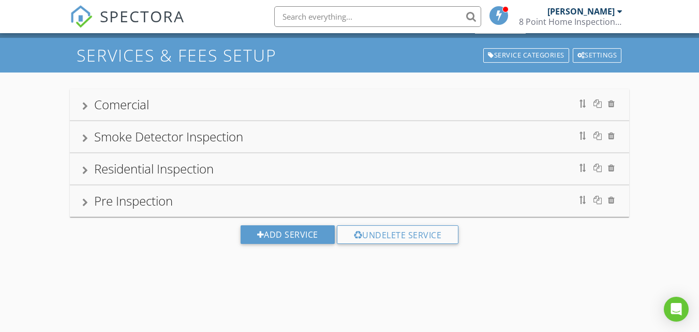
click at [584, 111] on div at bounding box center [595, 103] width 44 height 17
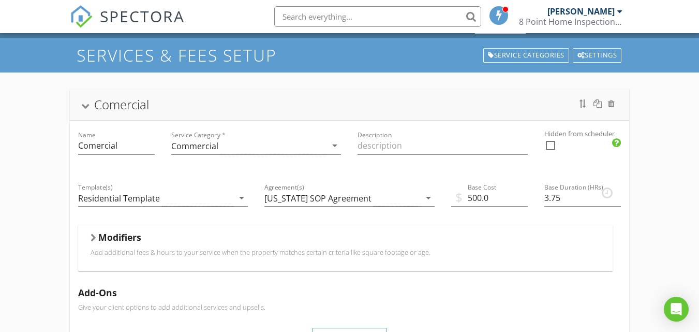
click at [584, 111] on div at bounding box center [595, 103] width 44 height 17
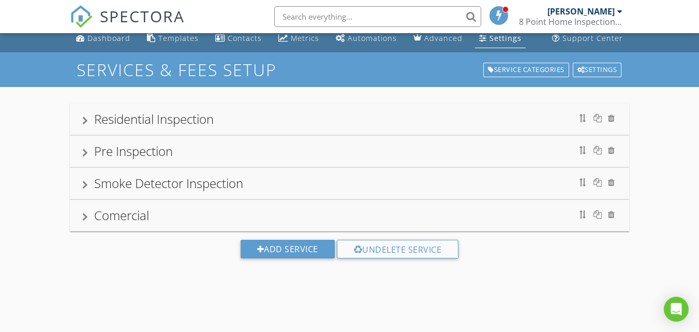
scroll to position [0, 0]
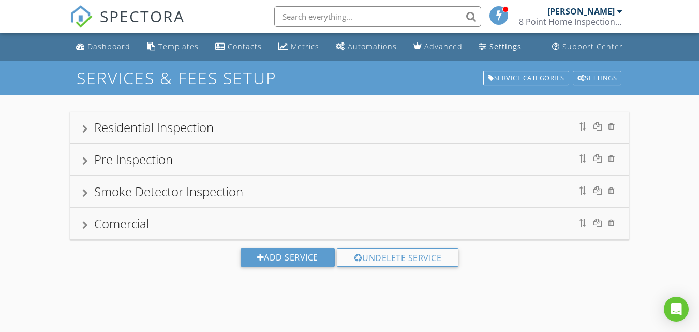
click at [621, 10] on div at bounding box center [619, 11] width 5 height 8
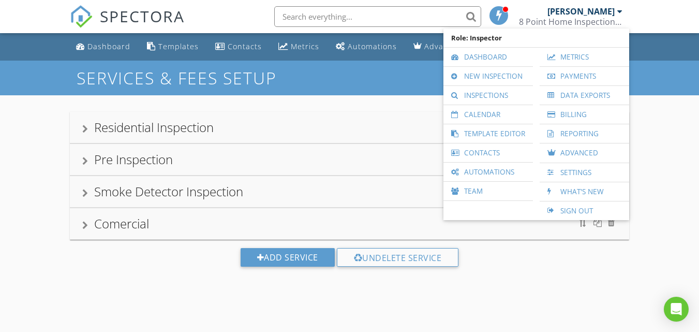
click at [567, 220] on div "Comercial" at bounding box center [349, 223] width 535 height 19
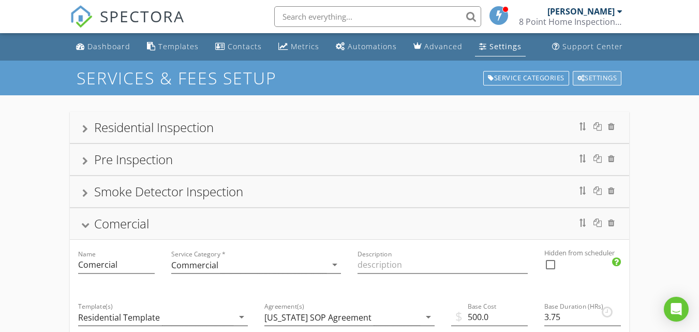
drag, startPoint x: 574, startPoint y: 212, endPoint x: 598, endPoint y: 71, distance: 142.3
click at [371, 224] on div "Comercial" at bounding box center [349, 223] width 535 height 19
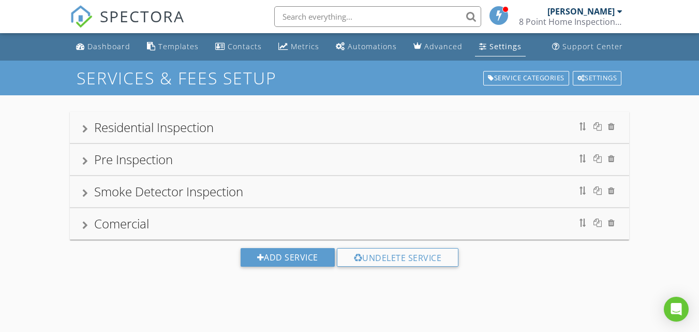
click at [616, 12] on div "[PERSON_NAME]" at bounding box center [585, 11] width 75 height 10
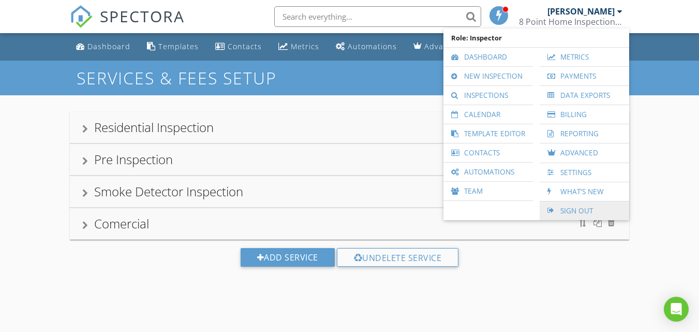
click at [576, 211] on link "Sign Out" at bounding box center [584, 210] width 79 height 19
